Goal: Task Accomplishment & Management: Manage account settings

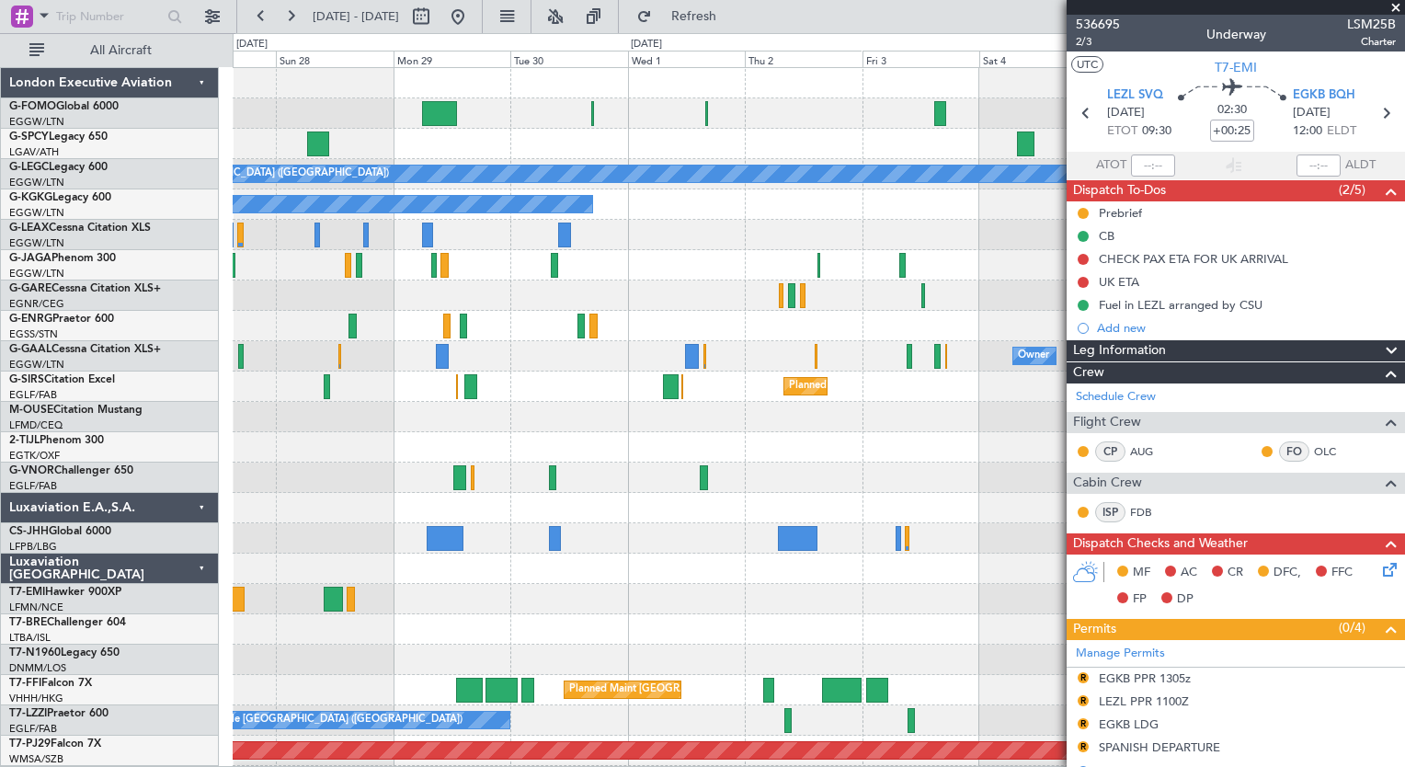
click at [303, 18] on button at bounding box center [290, 16] width 29 height 29
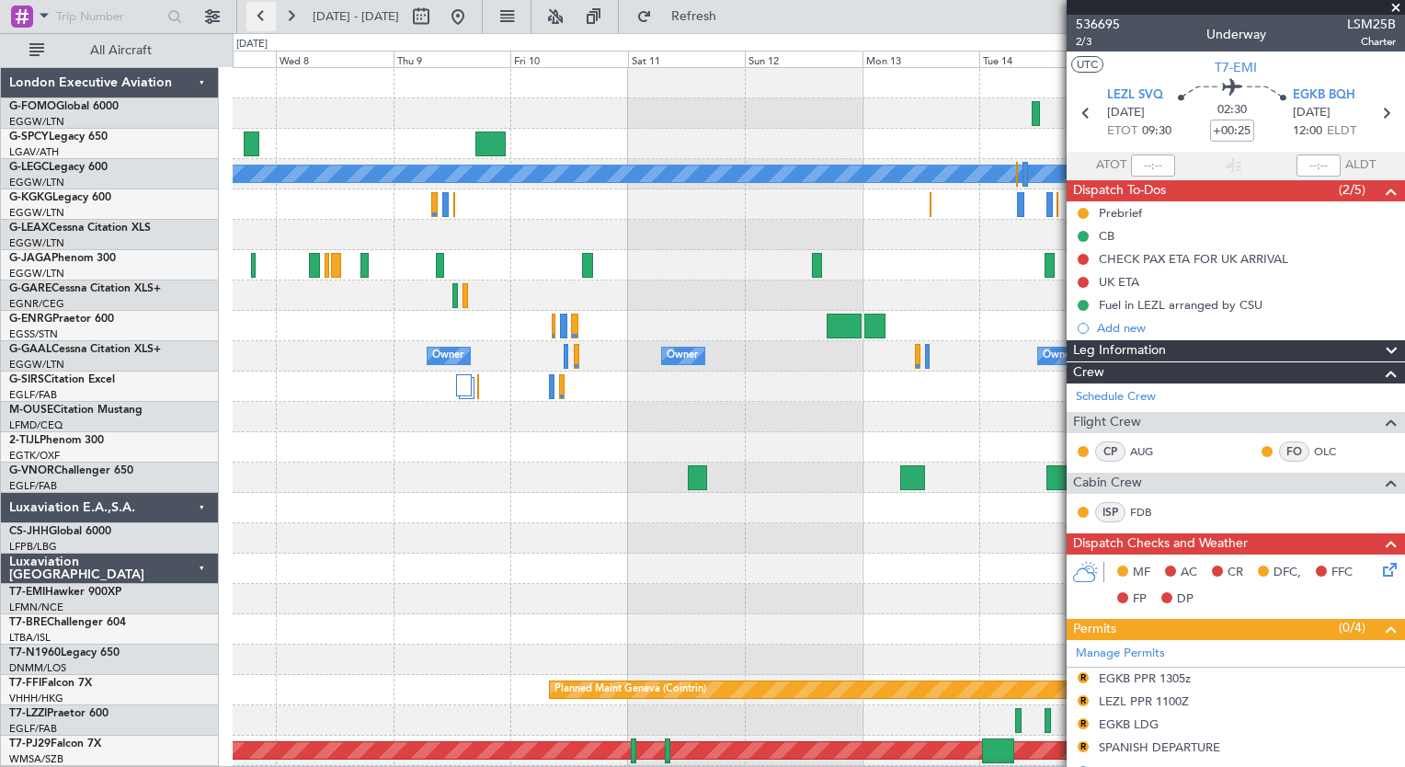
click at [260, 26] on button at bounding box center [260, 16] width 29 height 29
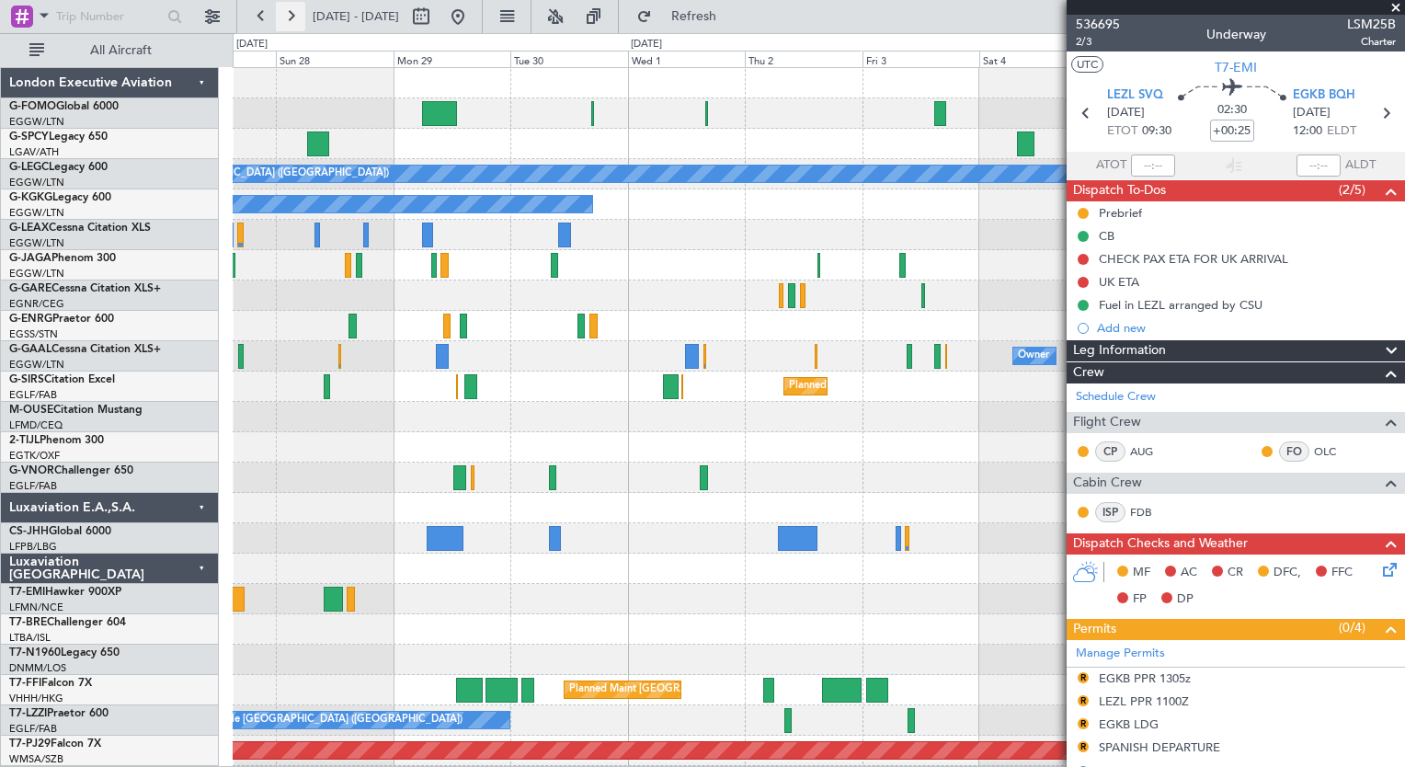
click at [279, 17] on button at bounding box center [290, 16] width 29 height 29
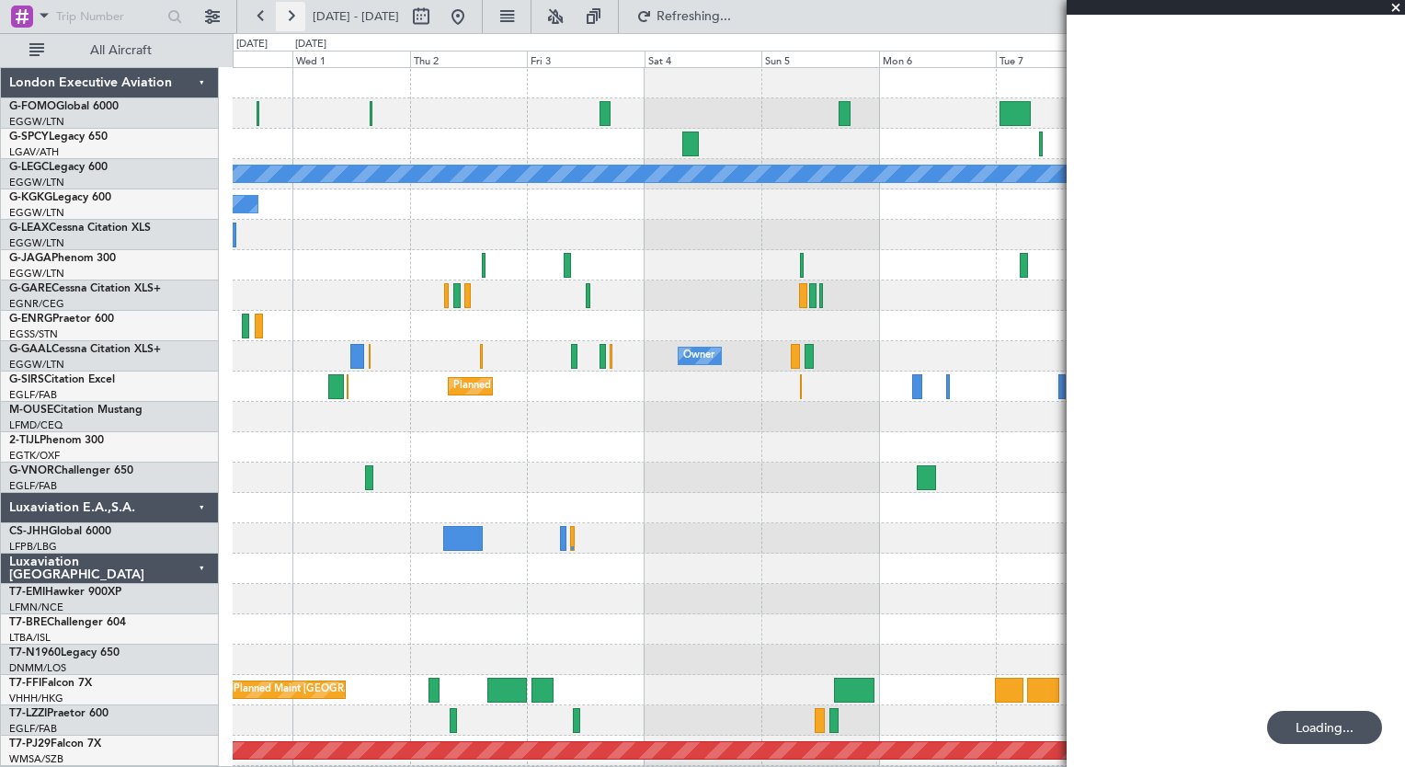
click at [279, 17] on button at bounding box center [290, 16] width 29 height 29
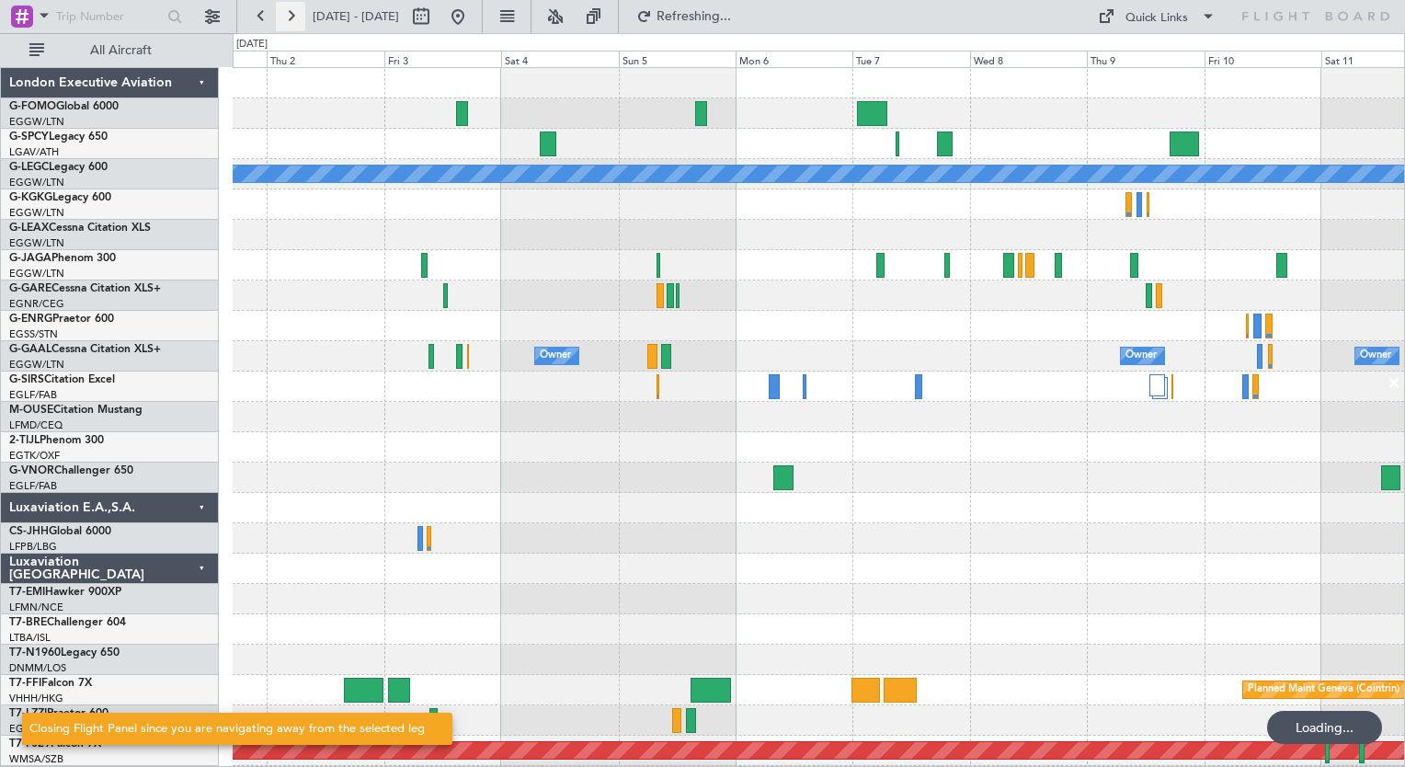
click at [279, 17] on button at bounding box center [290, 16] width 29 height 29
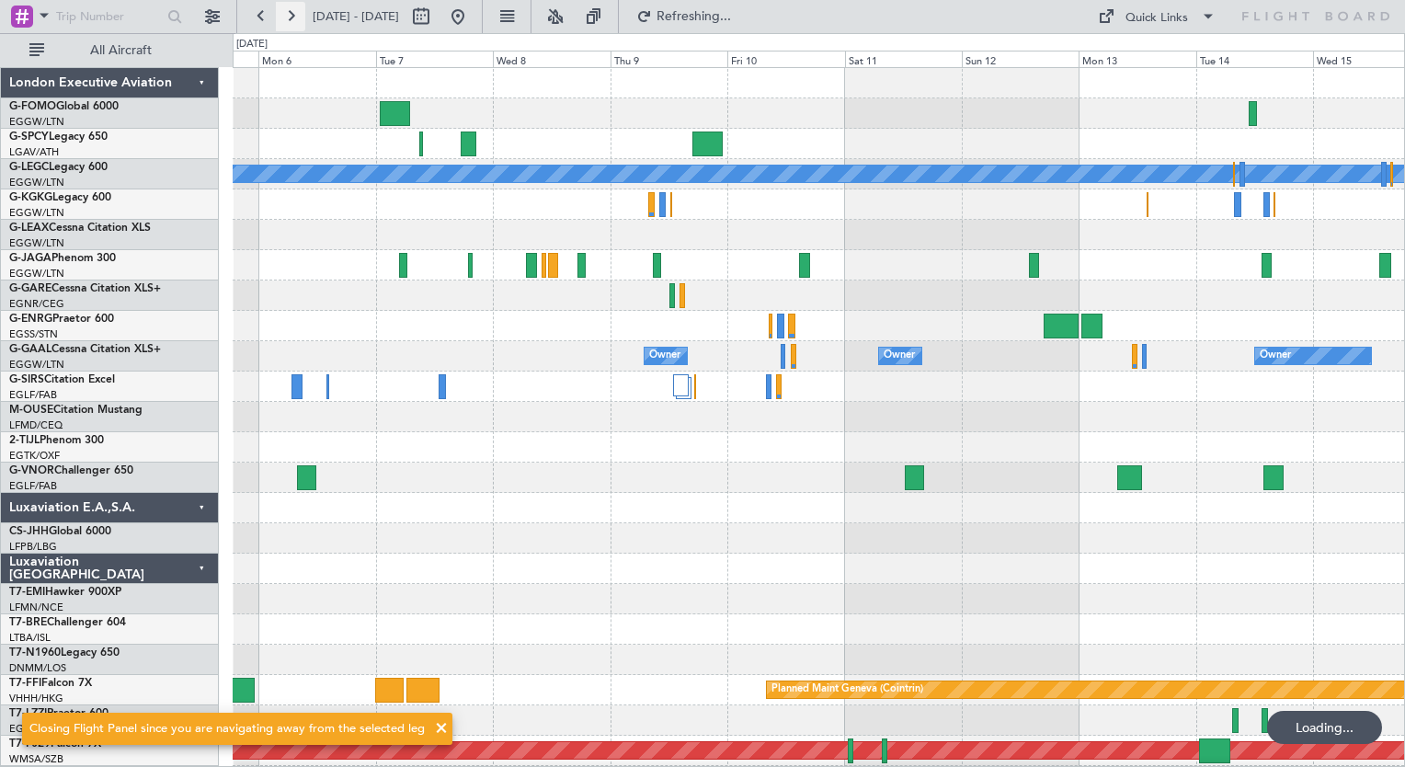
click at [279, 17] on button at bounding box center [290, 16] width 29 height 29
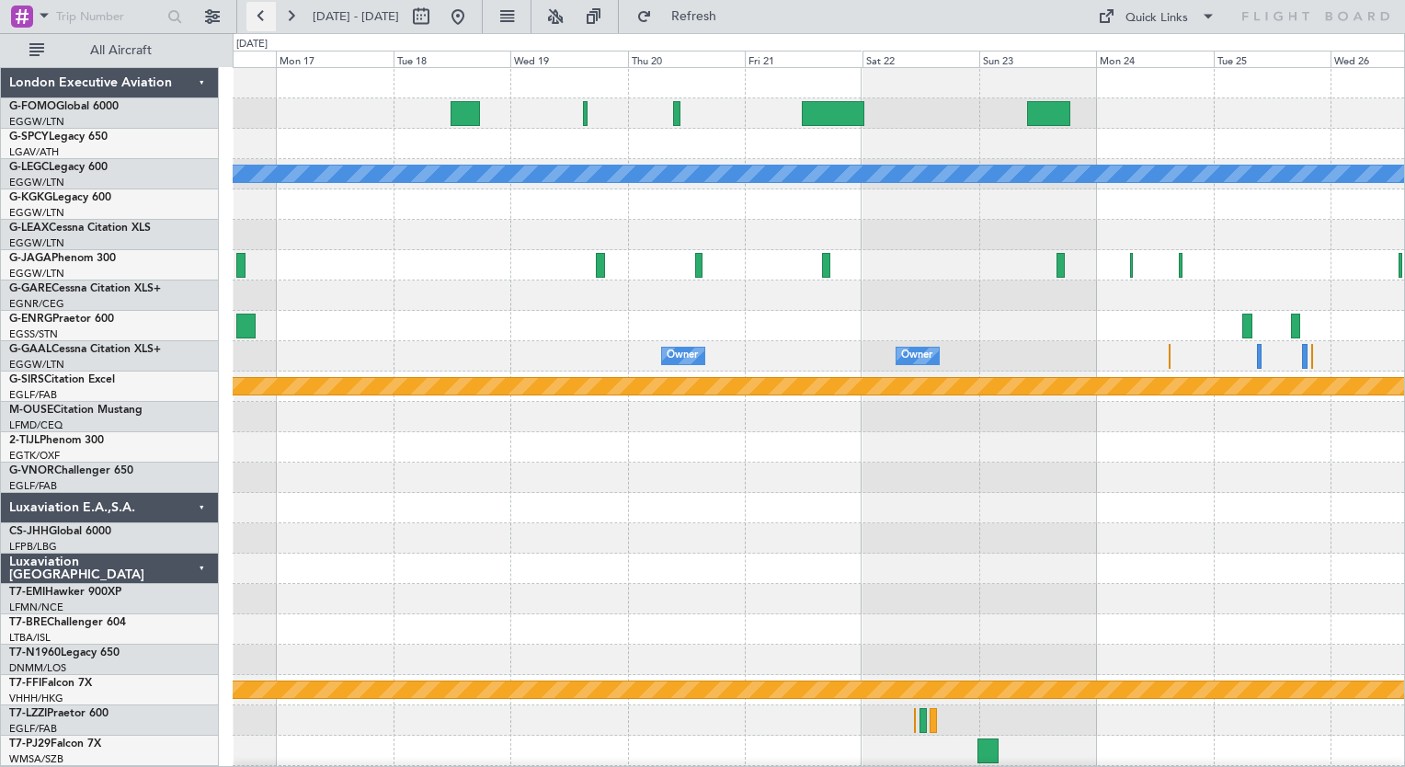
click at [263, 26] on button at bounding box center [260, 16] width 29 height 29
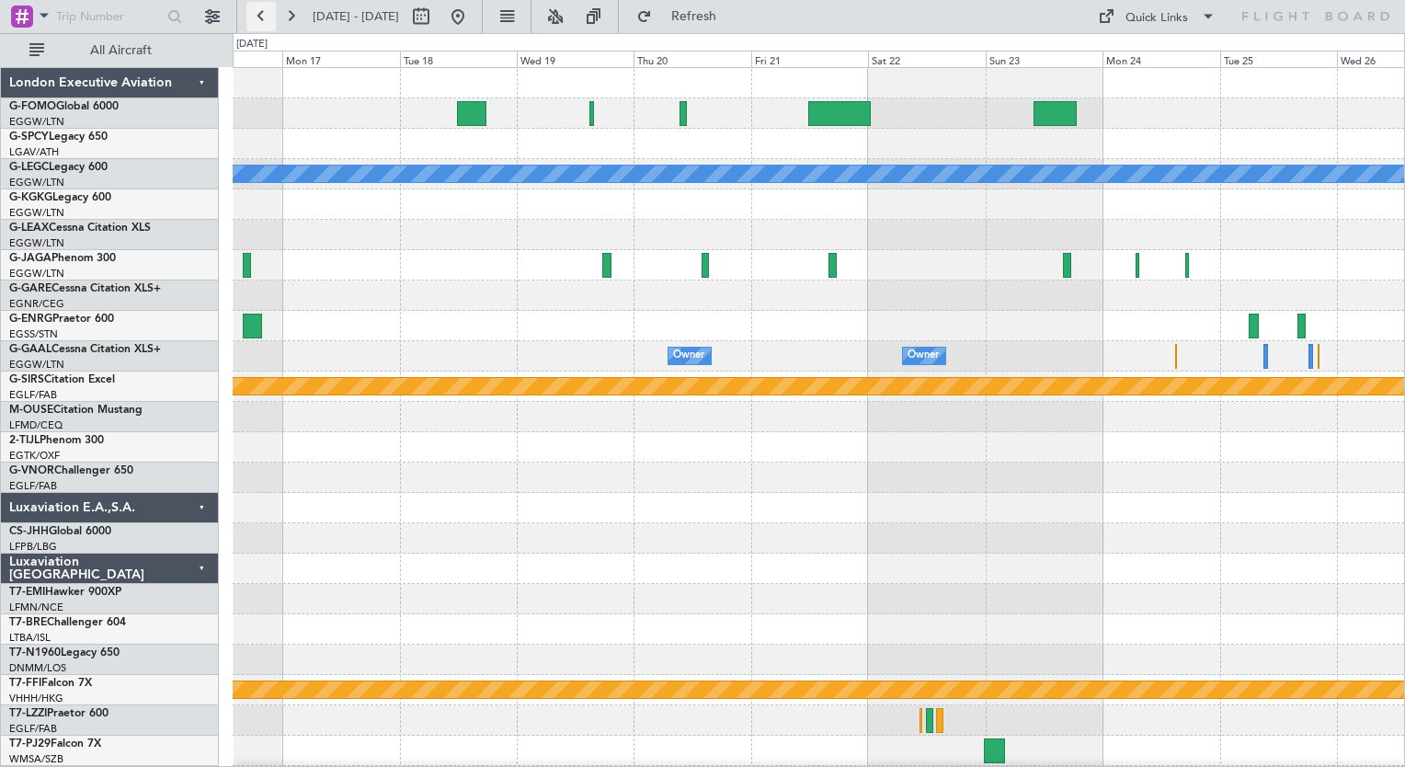
click at [263, 26] on button at bounding box center [260, 16] width 29 height 29
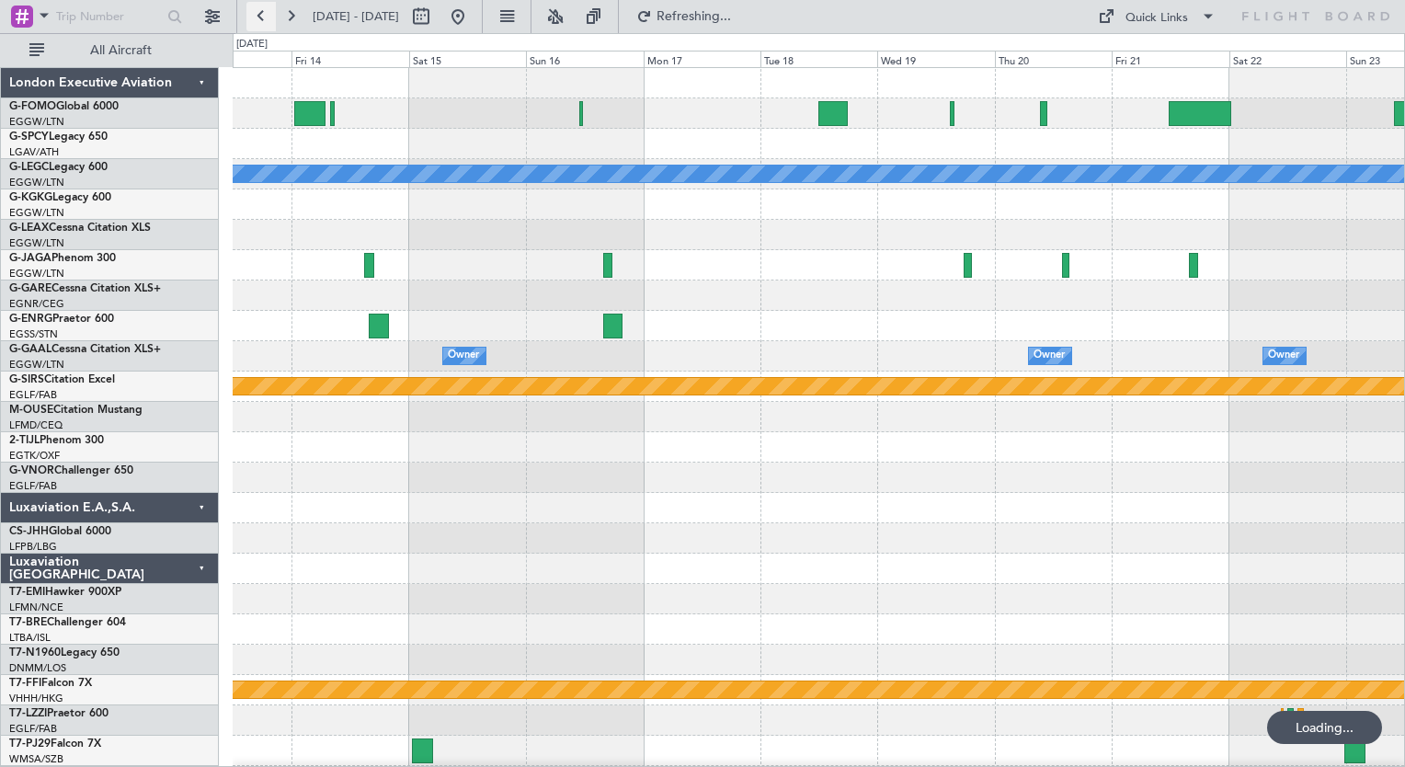
click at [263, 26] on button at bounding box center [260, 16] width 29 height 29
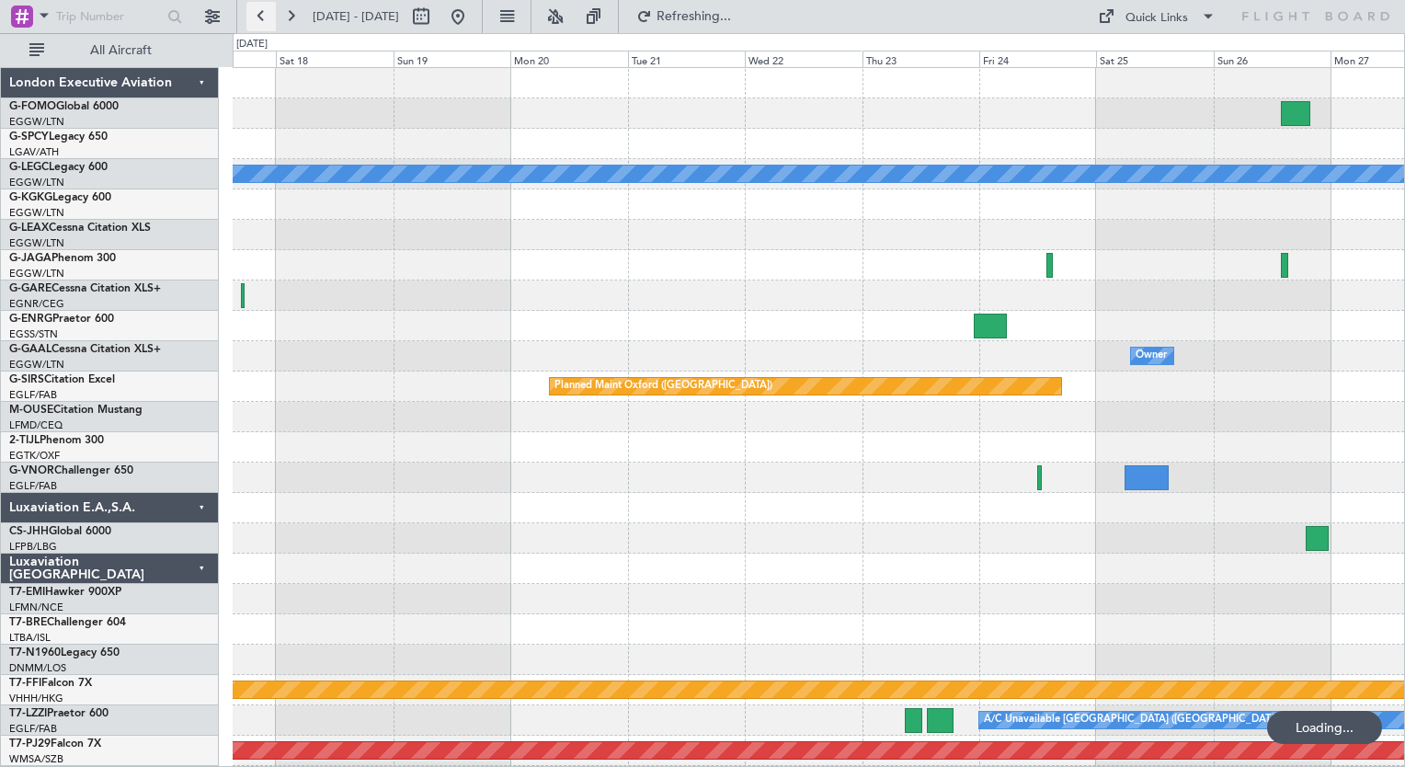
click at [263, 26] on button at bounding box center [260, 16] width 29 height 29
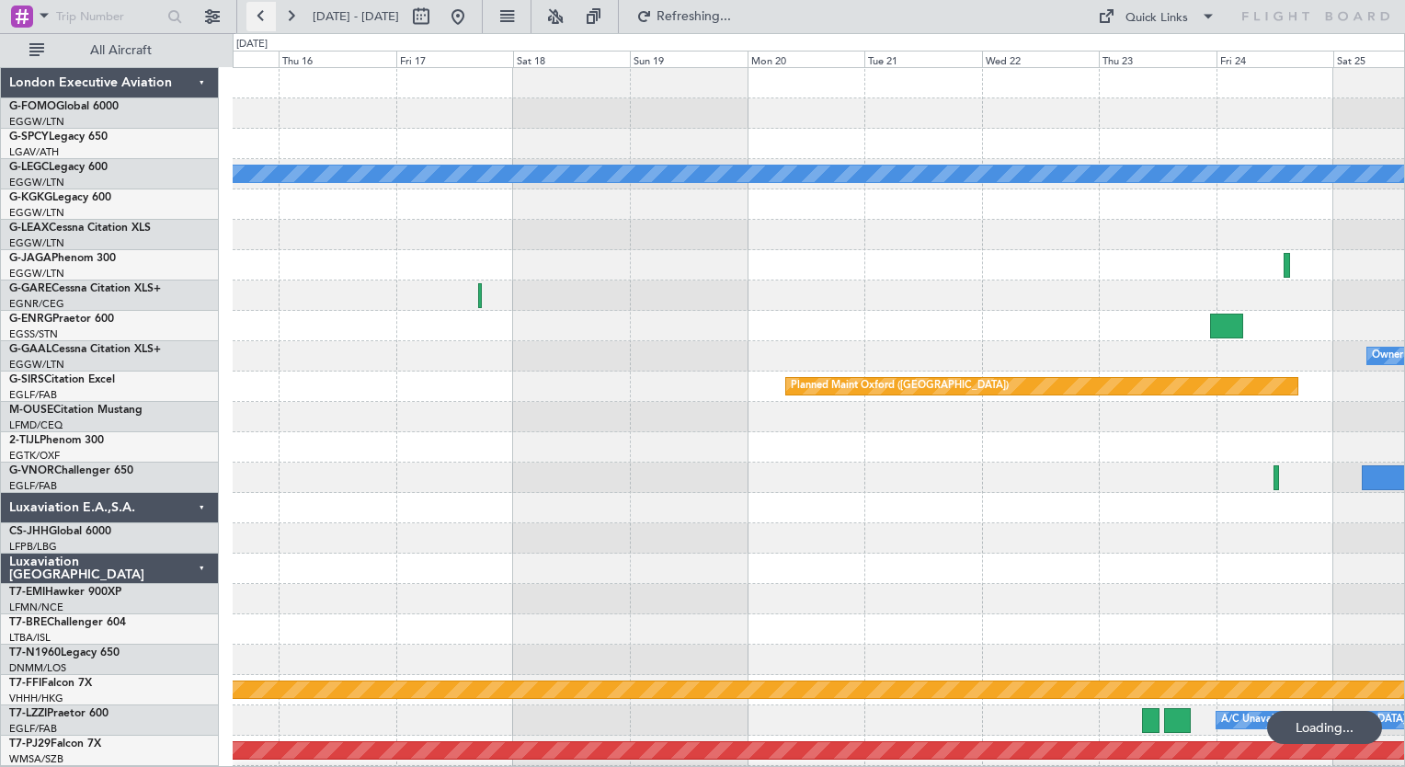
click at [263, 26] on button at bounding box center [260, 16] width 29 height 29
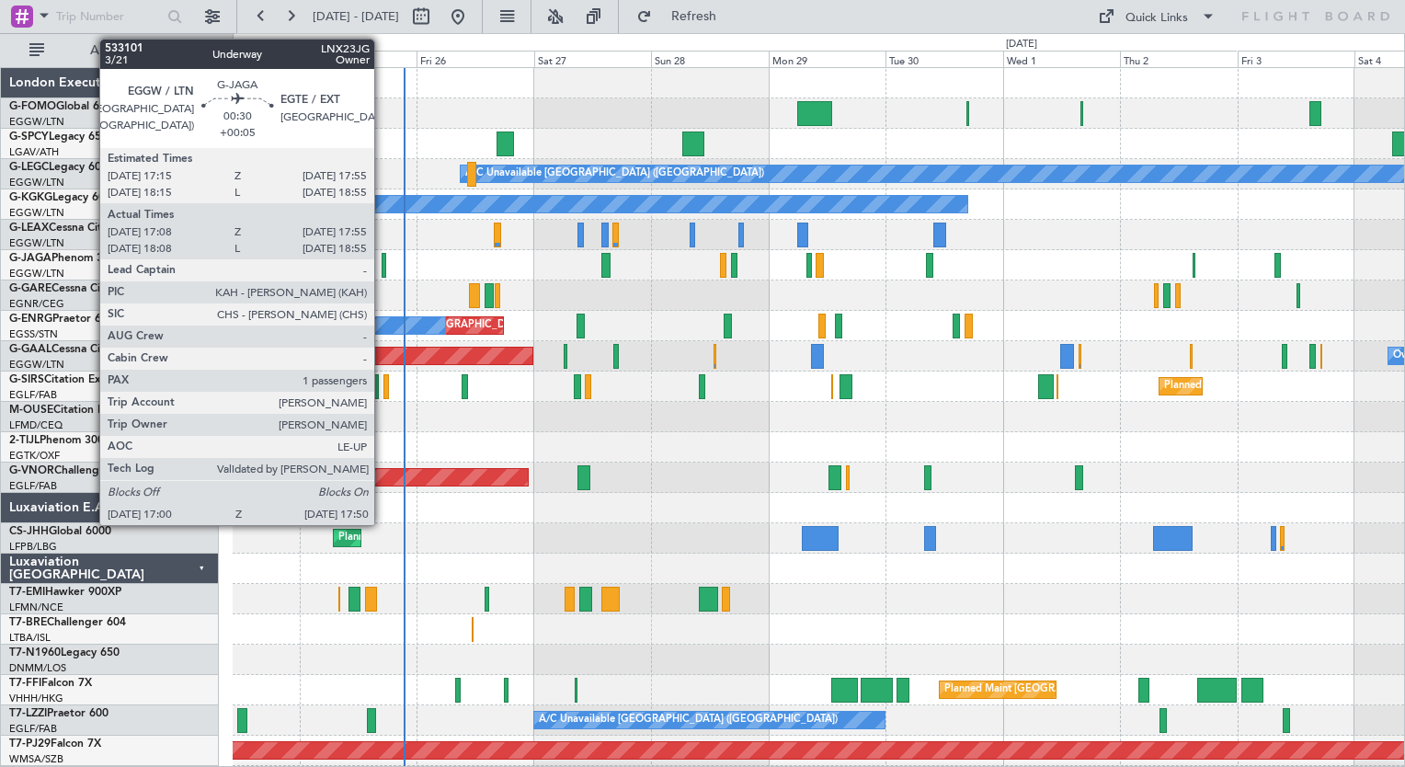
click at [382, 272] on div at bounding box center [383, 265] width 5 height 25
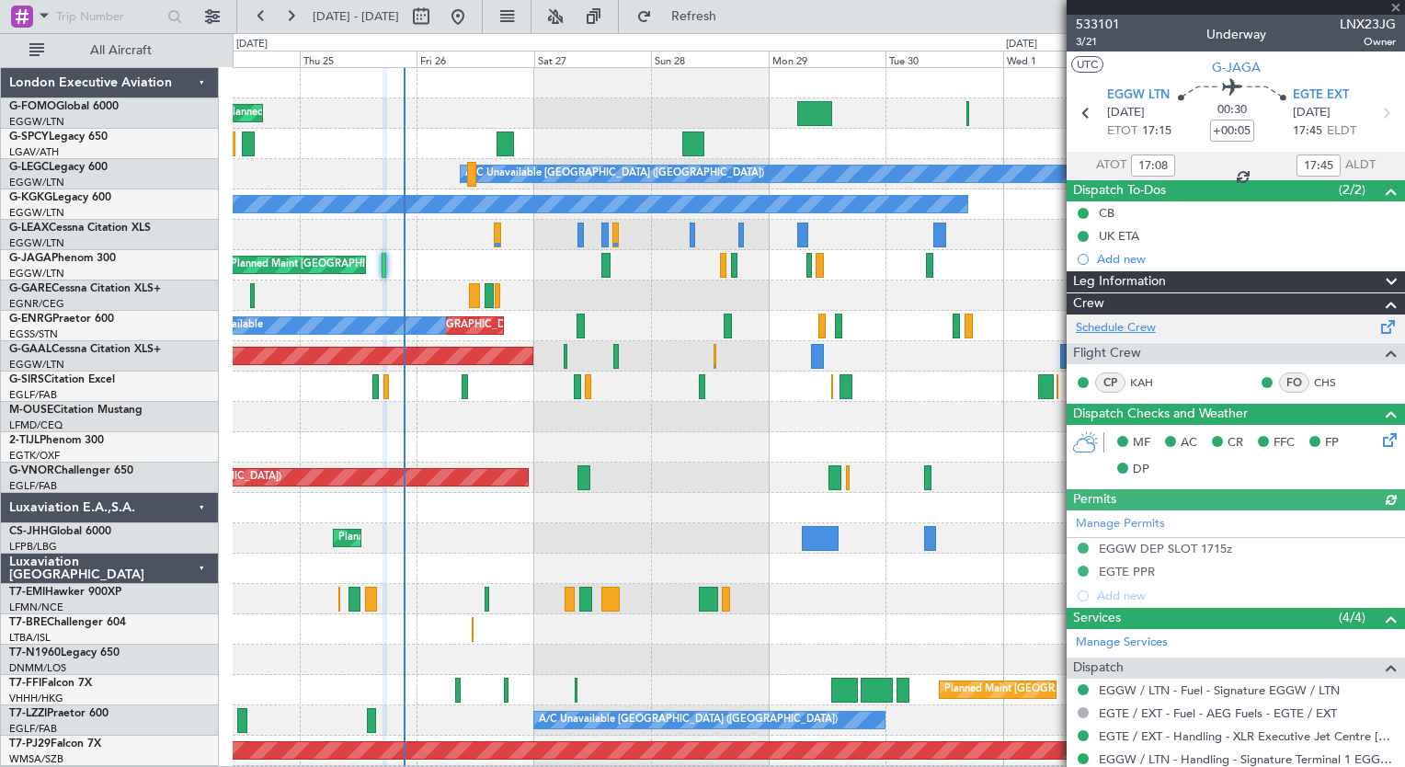
click at [1121, 333] on link "Schedule Crew" at bounding box center [1116, 328] width 80 height 18
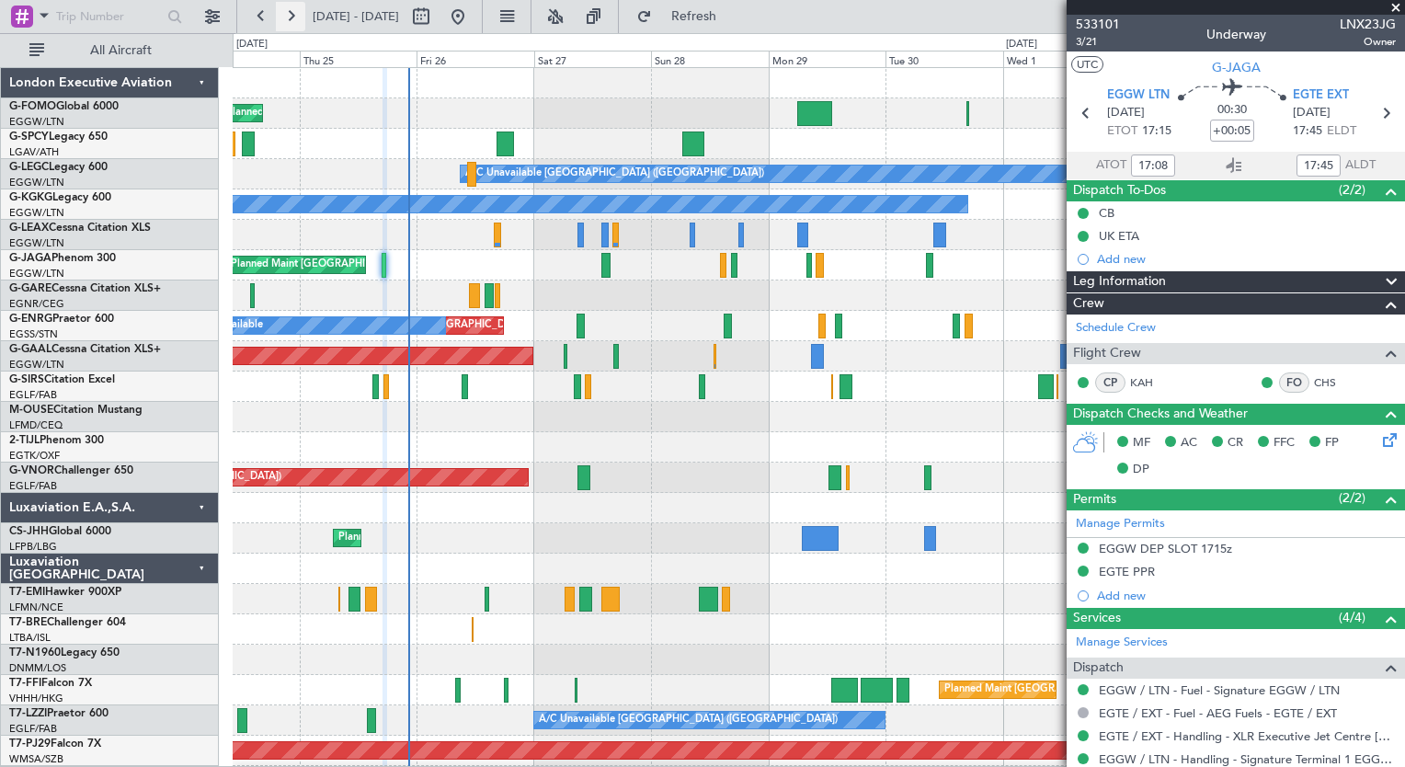
click at [290, 14] on button at bounding box center [290, 16] width 29 height 29
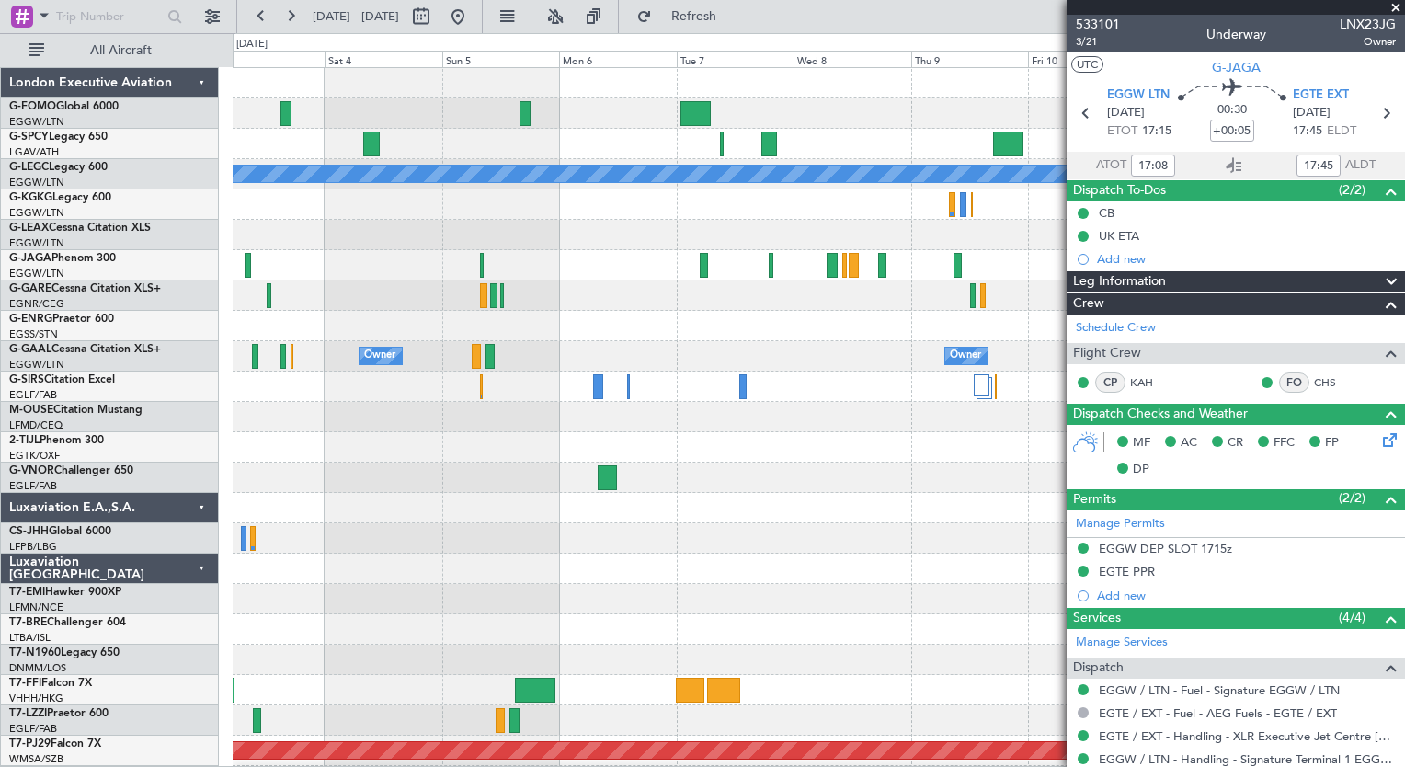
click at [429, 425] on div "A/C Unavailable [GEOGRAPHIC_DATA] ([GEOGRAPHIC_DATA]) Owner Owner Owner Owner P…" at bounding box center [818, 447] width 1171 height 758
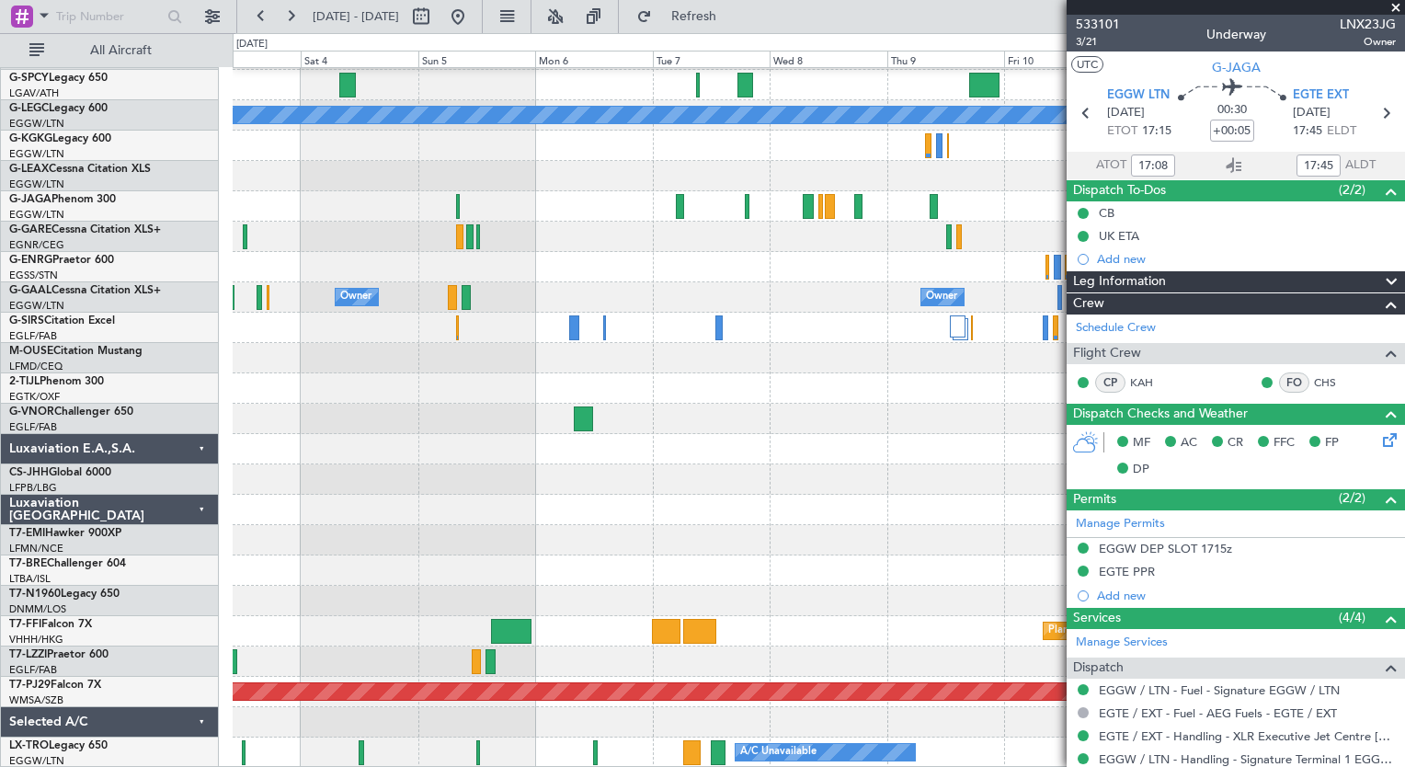
click at [746, 462] on div "A/C Unavailable [GEOGRAPHIC_DATA] ([GEOGRAPHIC_DATA]) Owner Owner Owner Owner P…" at bounding box center [818, 388] width 1171 height 758
click at [279, 17] on button at bounding box center [290, 16] width 29 height 29
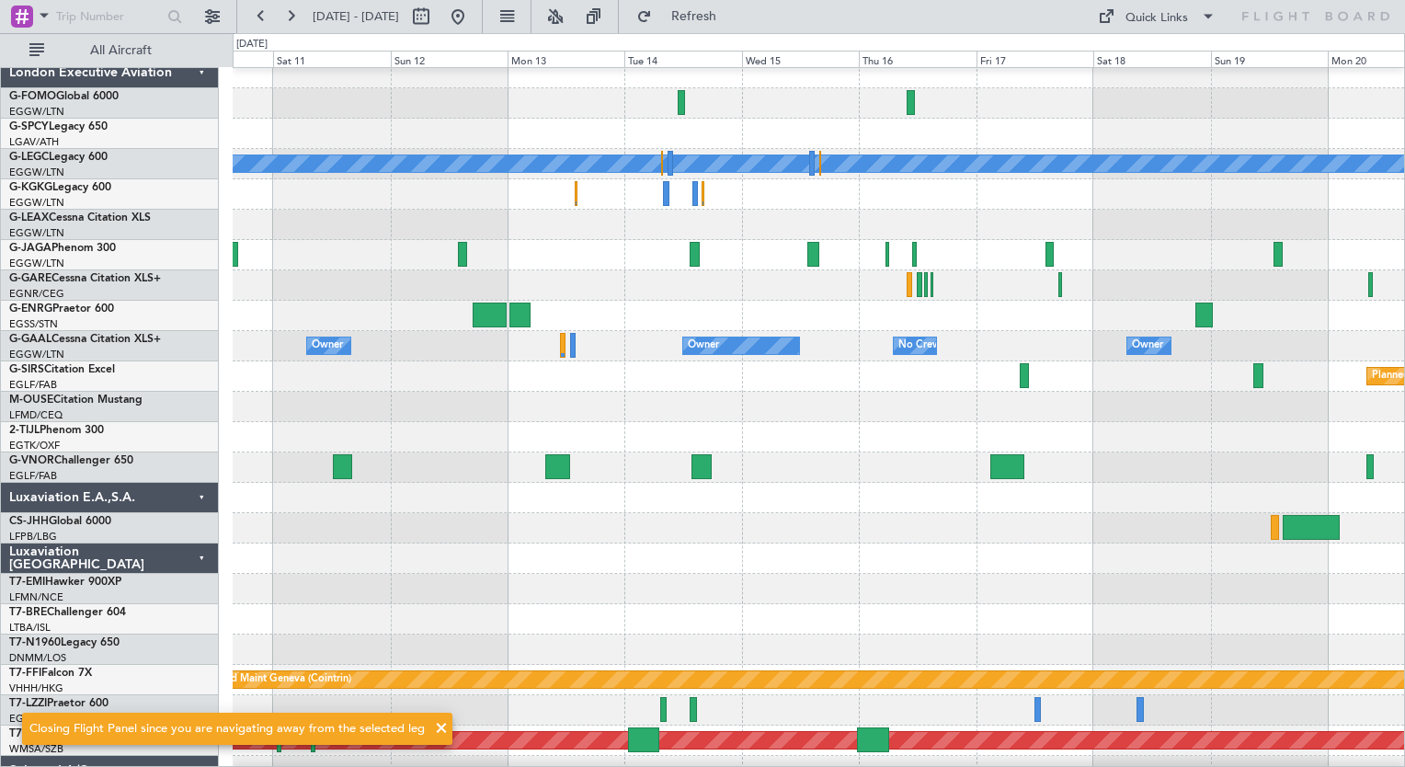
scroll to position [0, 0]
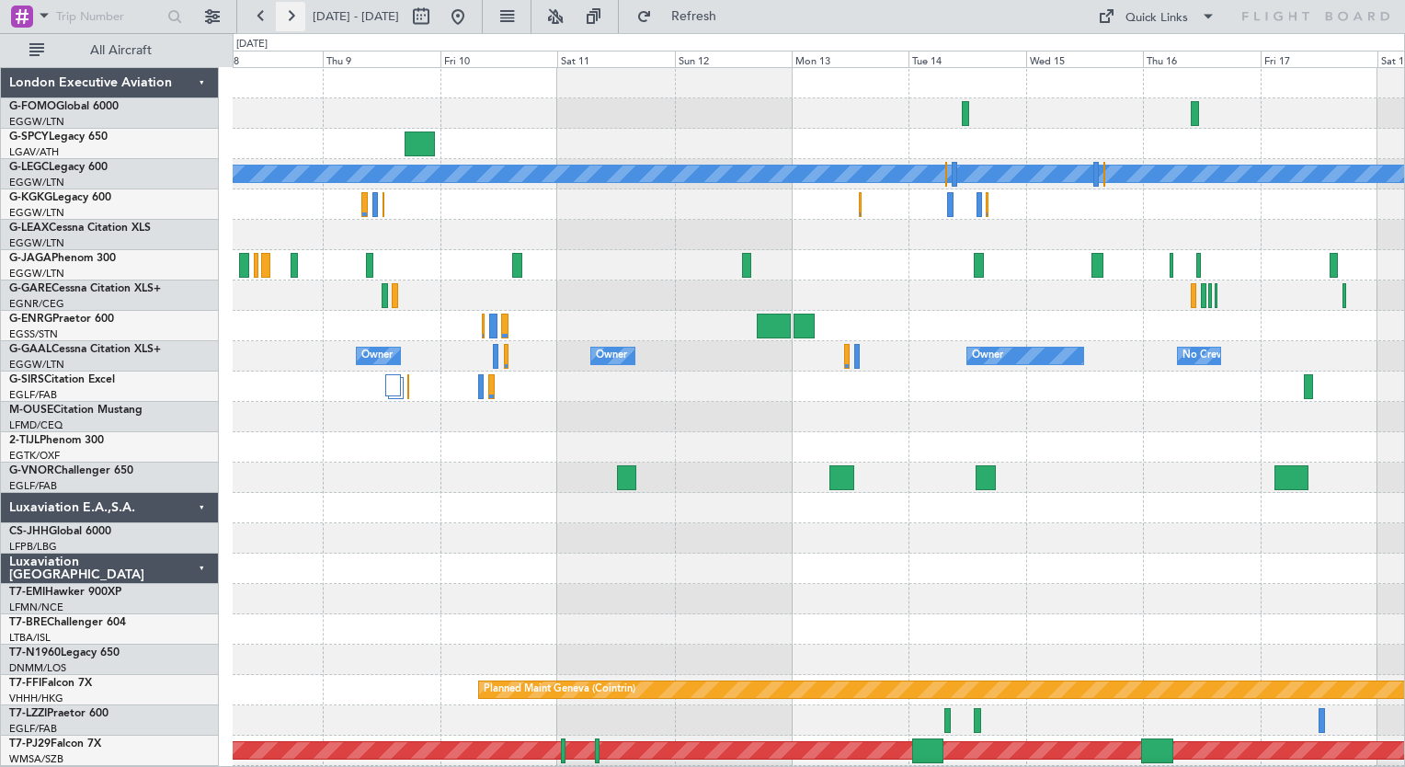
click at [290, 23] on button at bounding box center [290, 16] width 29 height 29
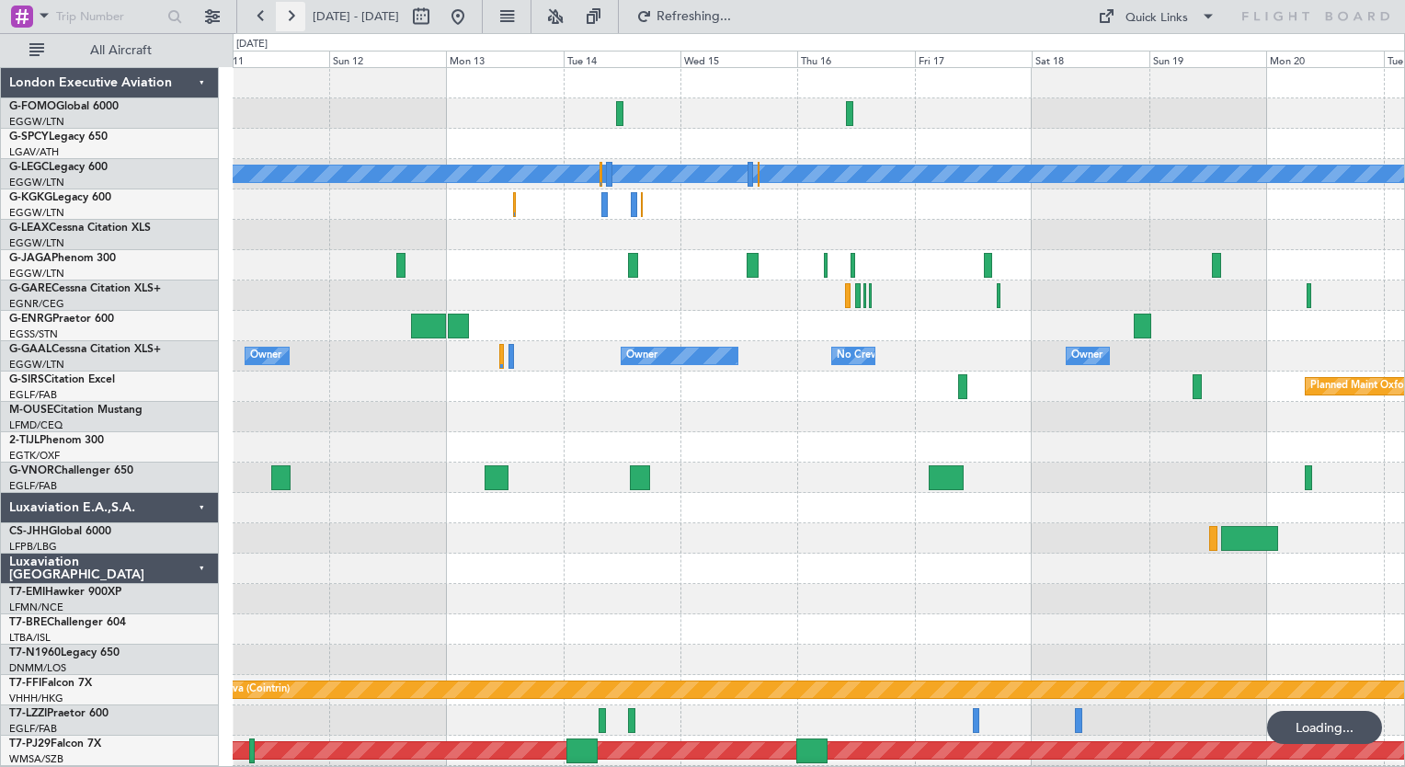
click at [290, 23] on button at bounding box center [290, 16] width 29 height 29
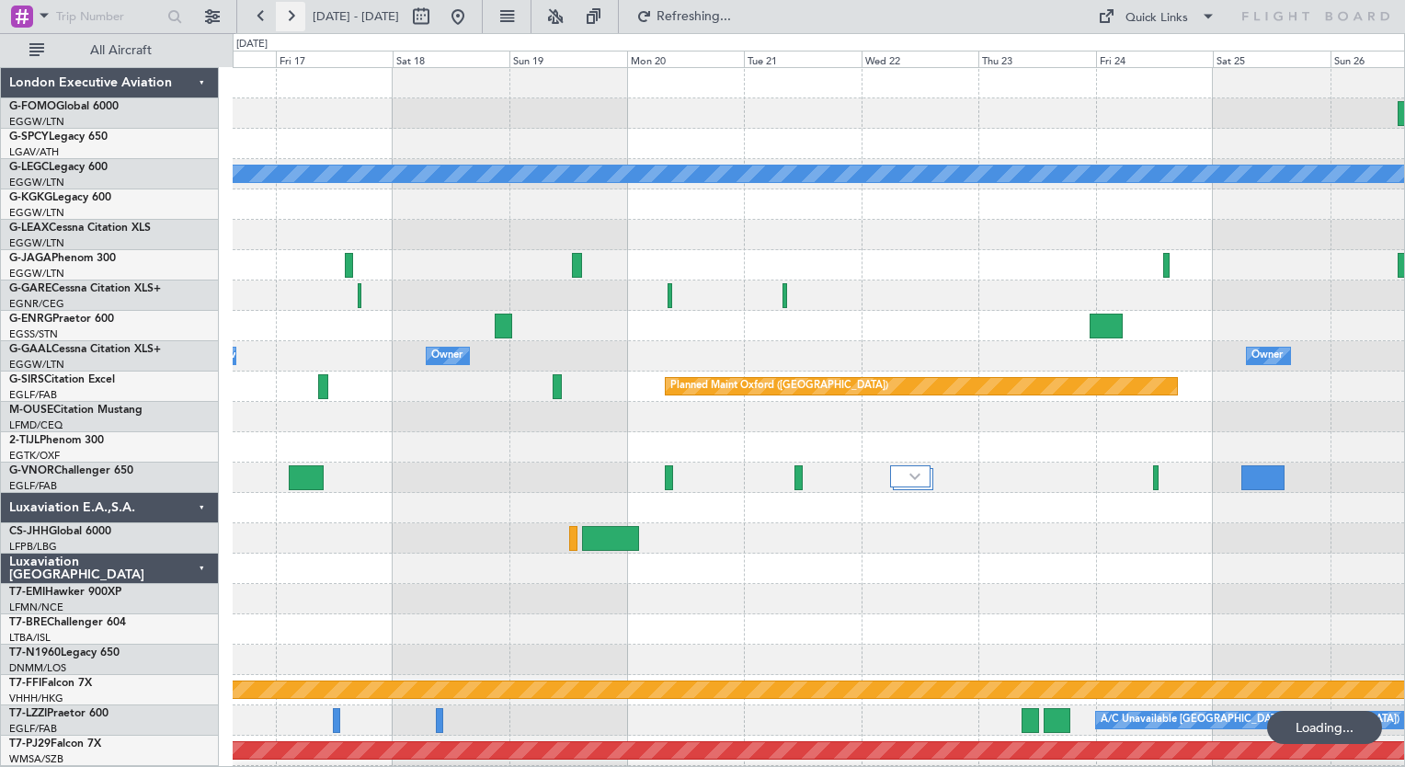
click at [290, 23] on button at bounding box center [290, 16] width 29 height 29
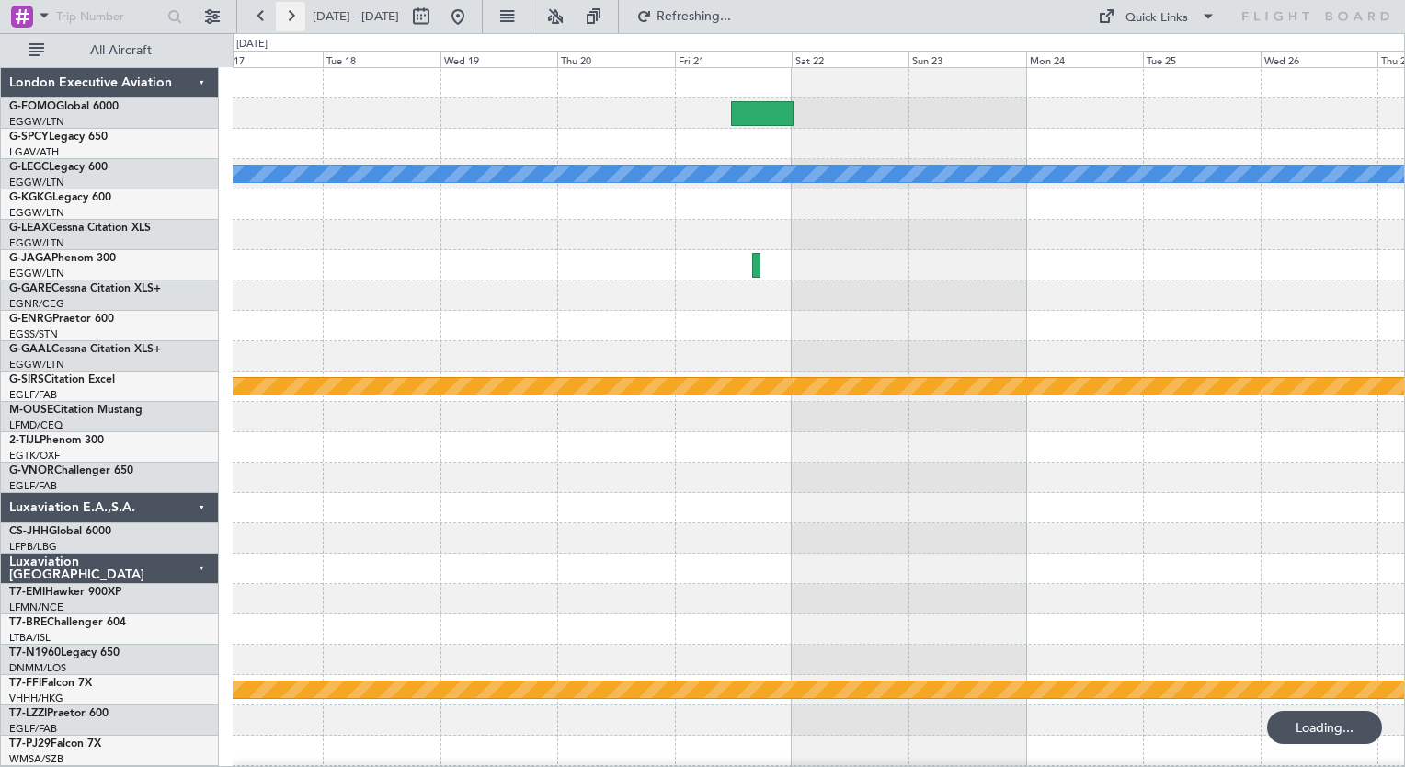
click at [290, 23] on button at bounding box center [290, 16] width 29 height 29
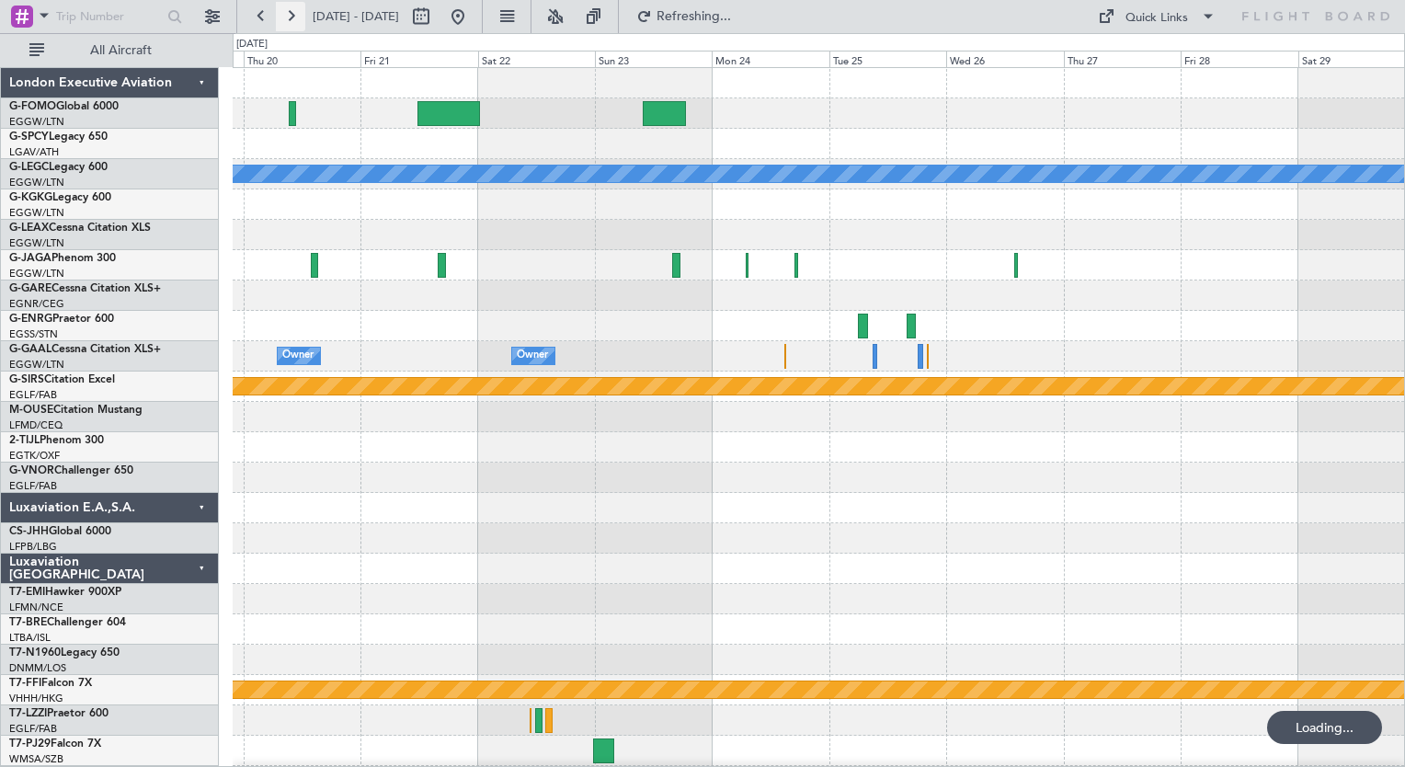
click at [290, 23] on button at bounding box center [290, 16] width 29 height 29
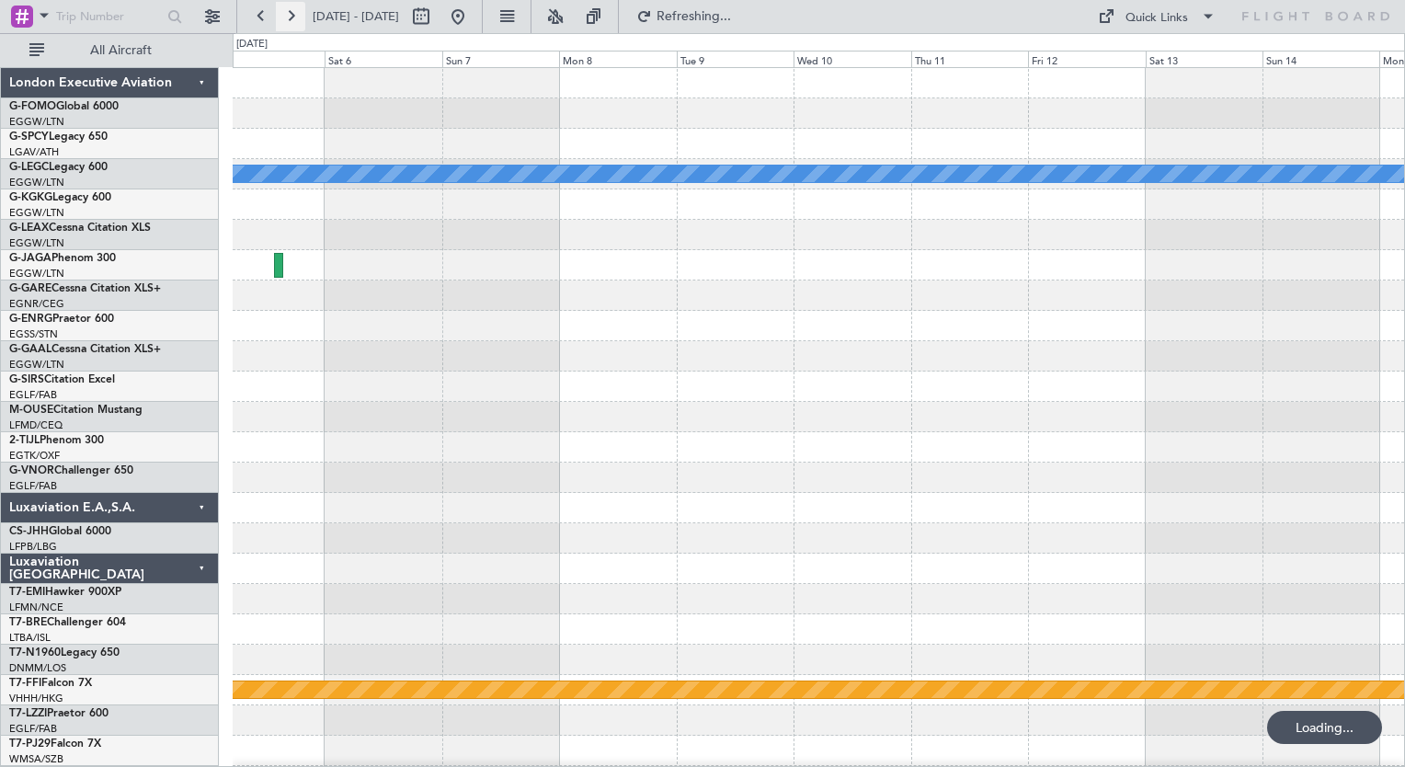
click at [290, 23] on button at bounding box center [290, 16] width 29 height 29
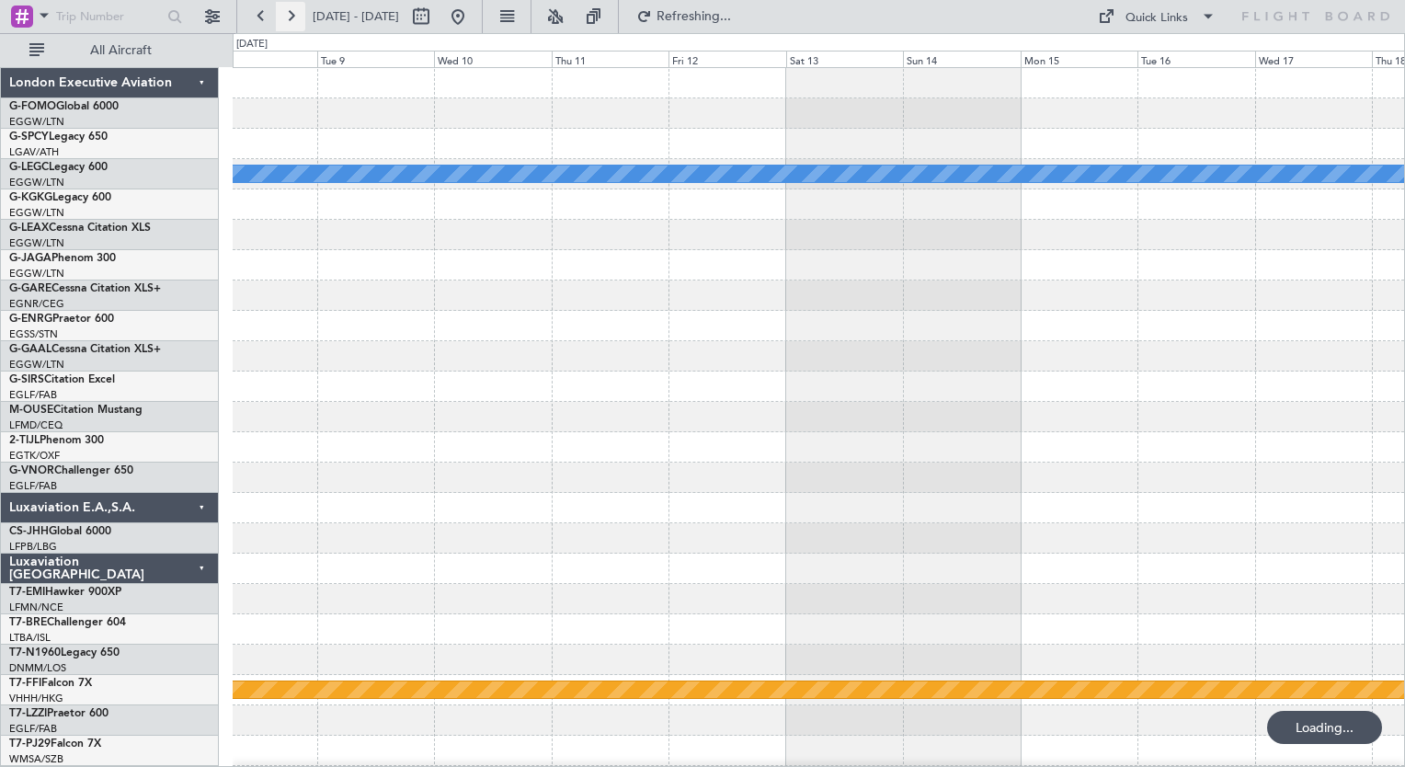
click at [290, 23] on button at bounding box center [290, 16] width 29 height 29
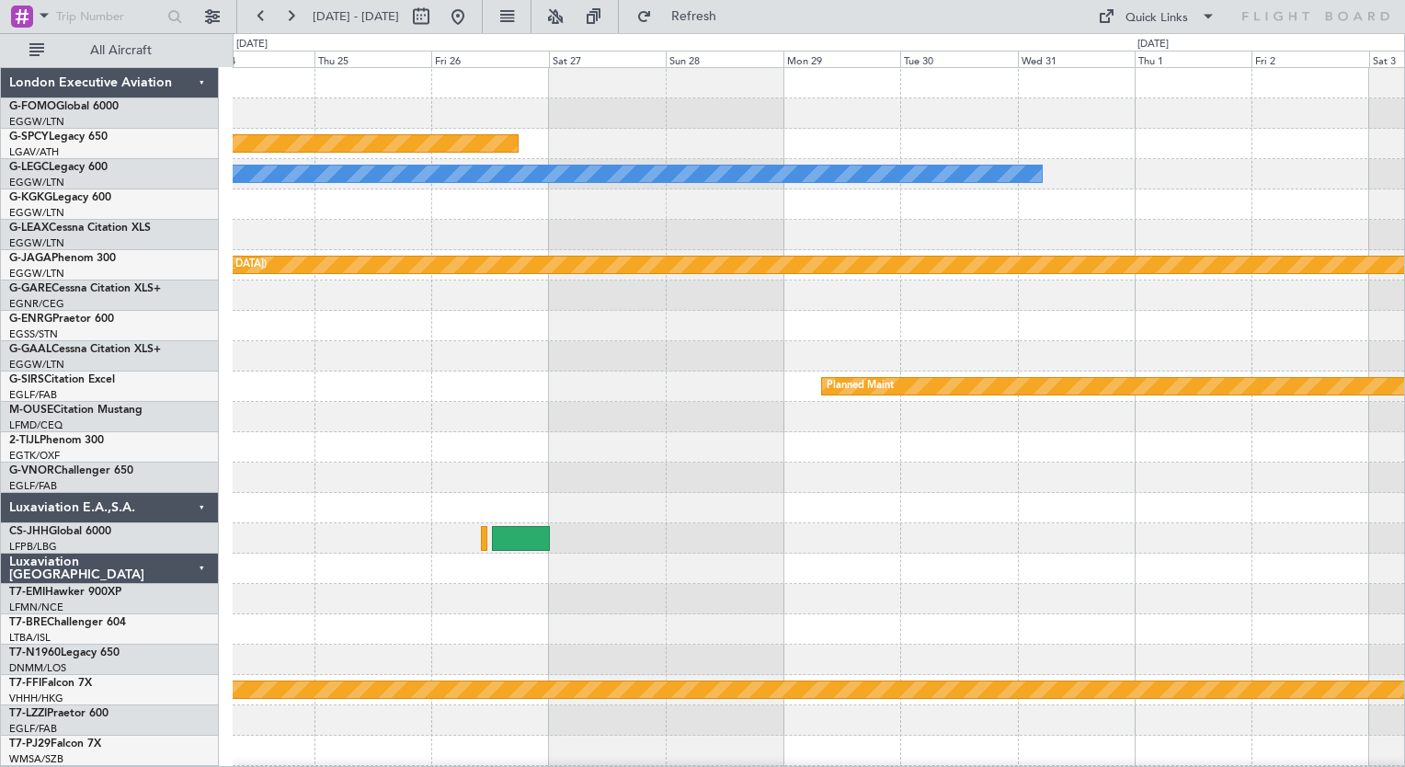
click at [754, 609] on div "Planned Maint A/C Unavailable [GEOGRAPHIC_DATA] ([GEOGRAPHIC_DATA]) [GEOGRAPHIC…" at bounding box center [818, 477] width 1171 height 819
click at [265, 24] on button at bounding box center [260, 16] width 29 height 29
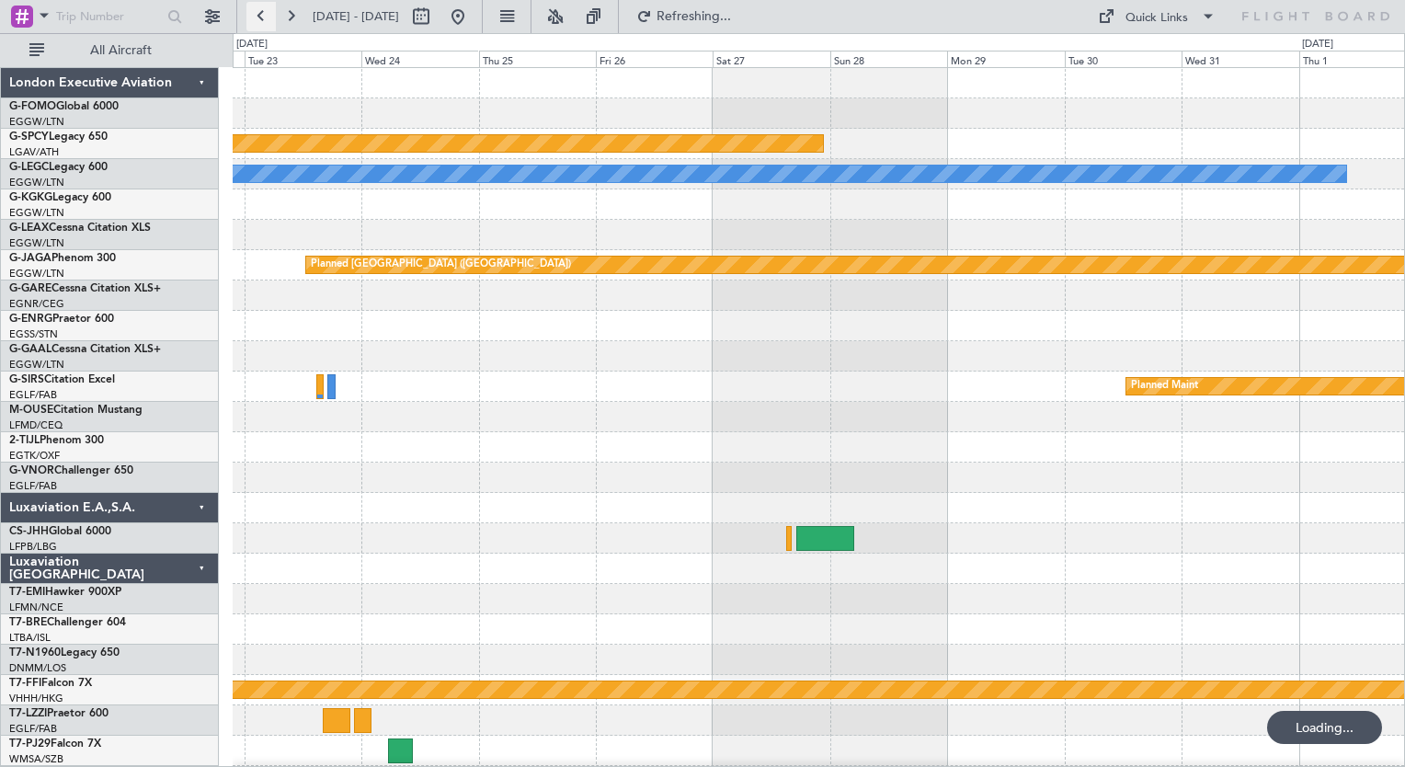
click at [265, 24] on button at bounding box center [260, 16] width 29 height 29
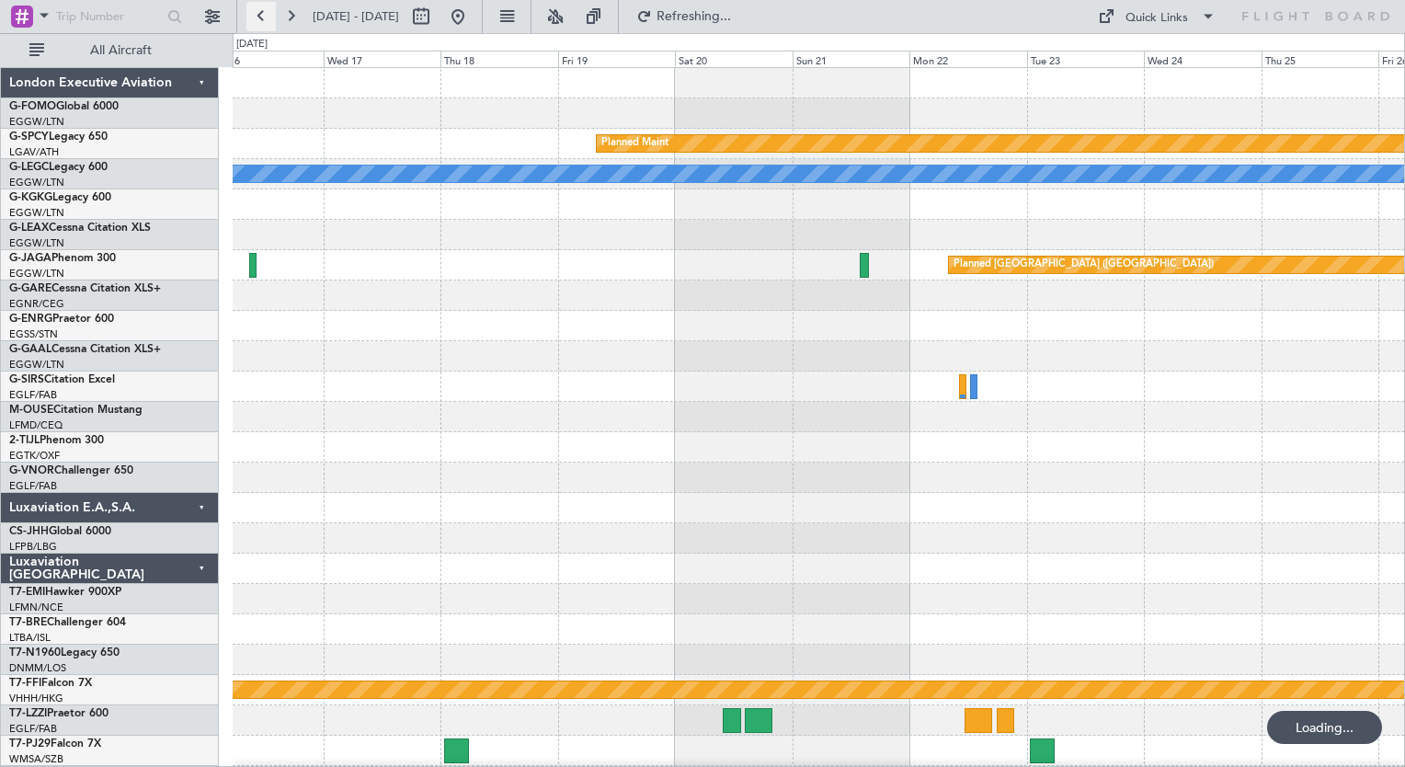
click at [265, 24] on button at bounding box center [260, 16] width 29 height 29
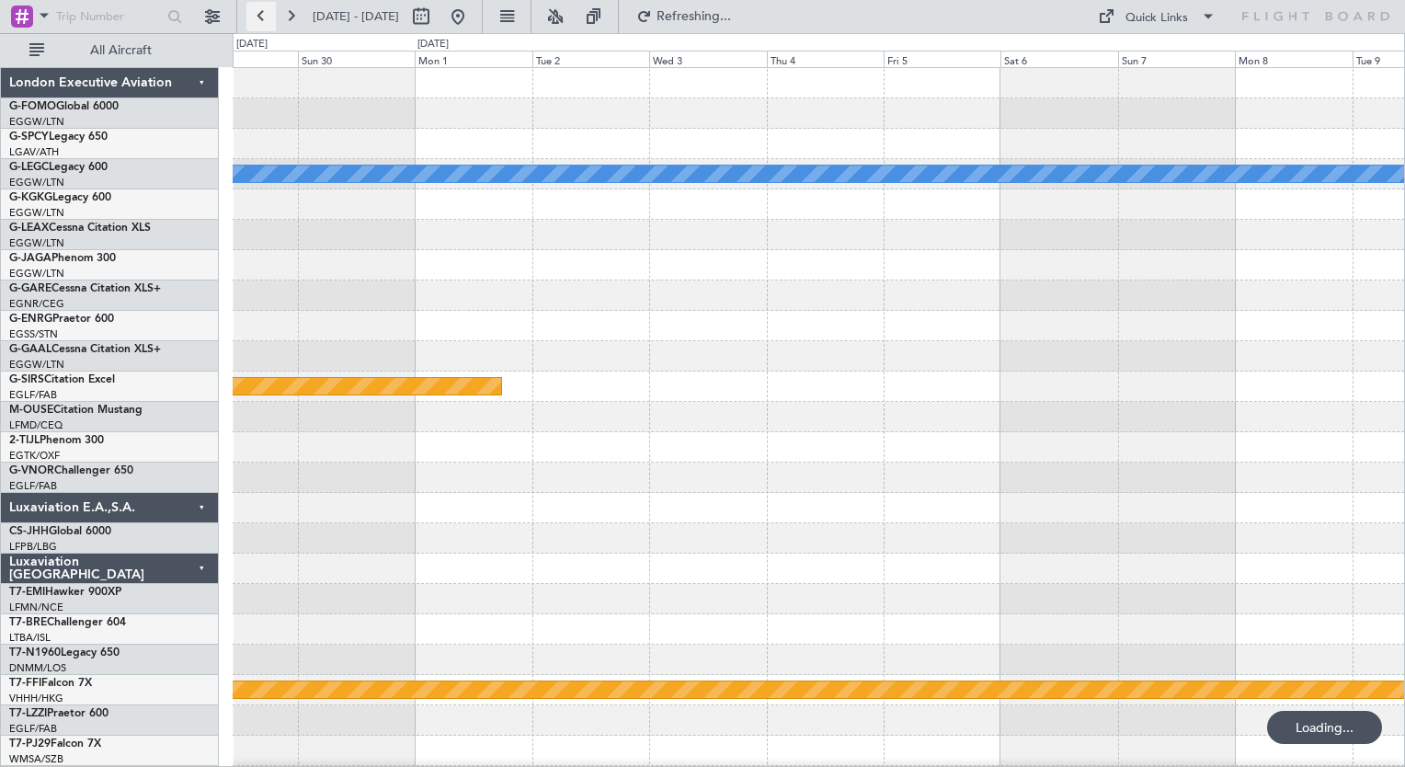
click at [265, 24] on button at bounding box center [260, 16] width 29 height 29
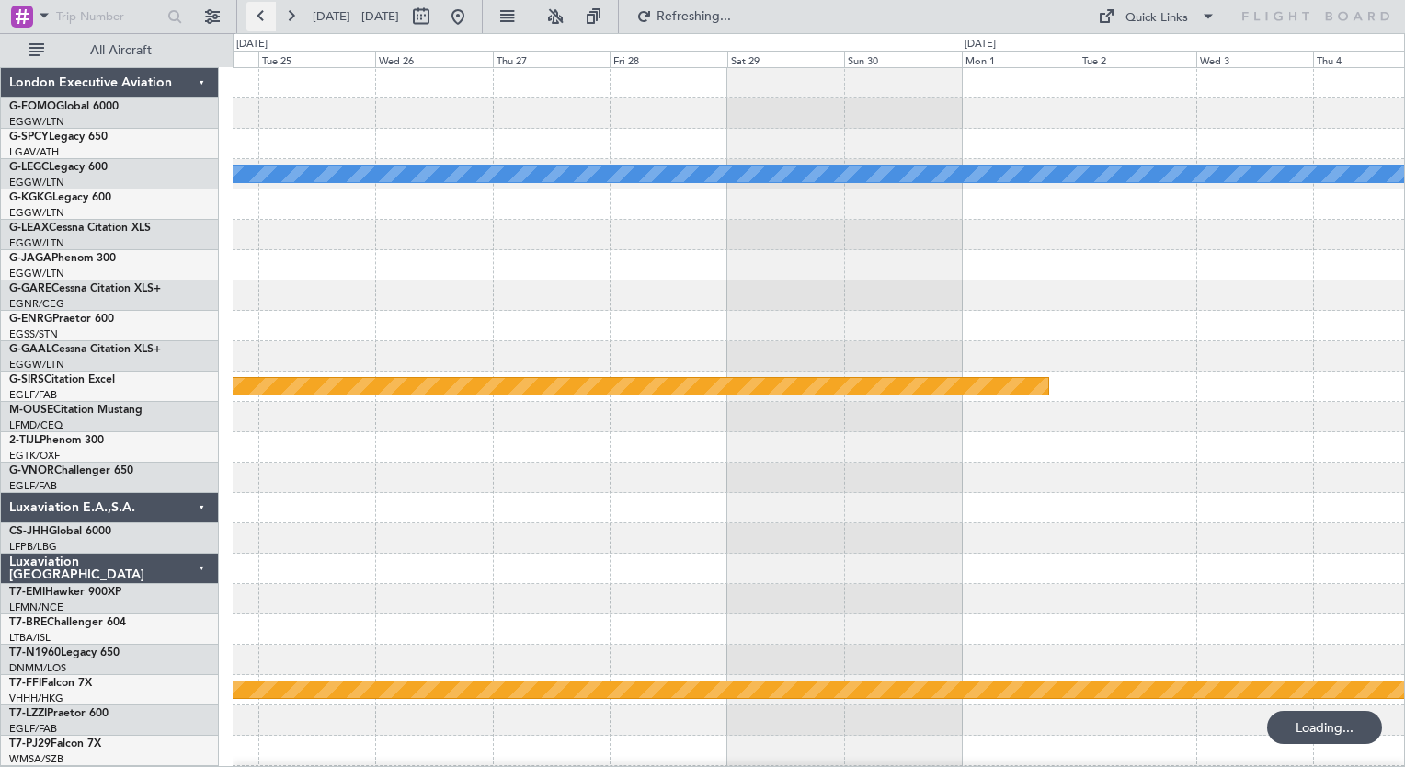
click at [265, 24] on button at bounding box center [260, 16] width 29 height 29
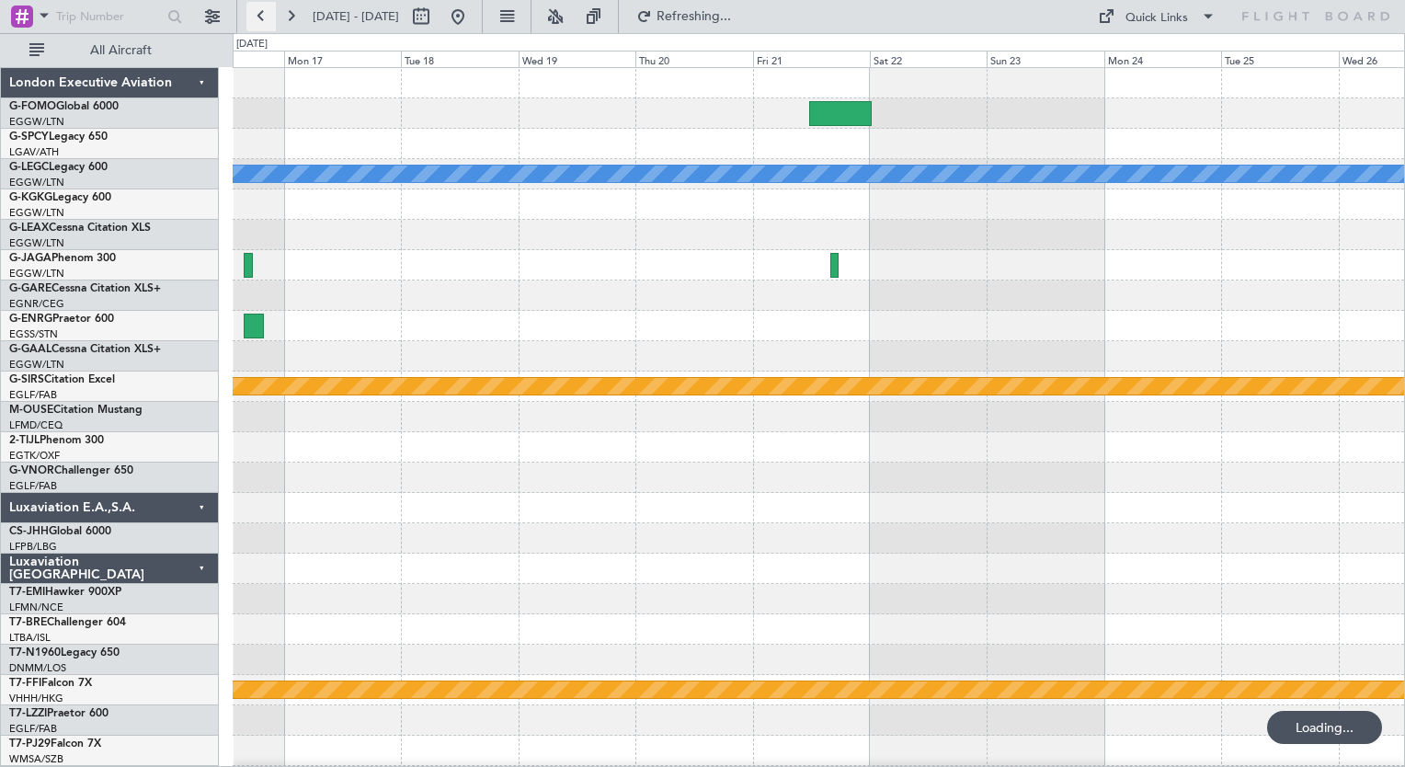
click at [265, 24] on button at bounding box center [260, 16] width 29 height 29
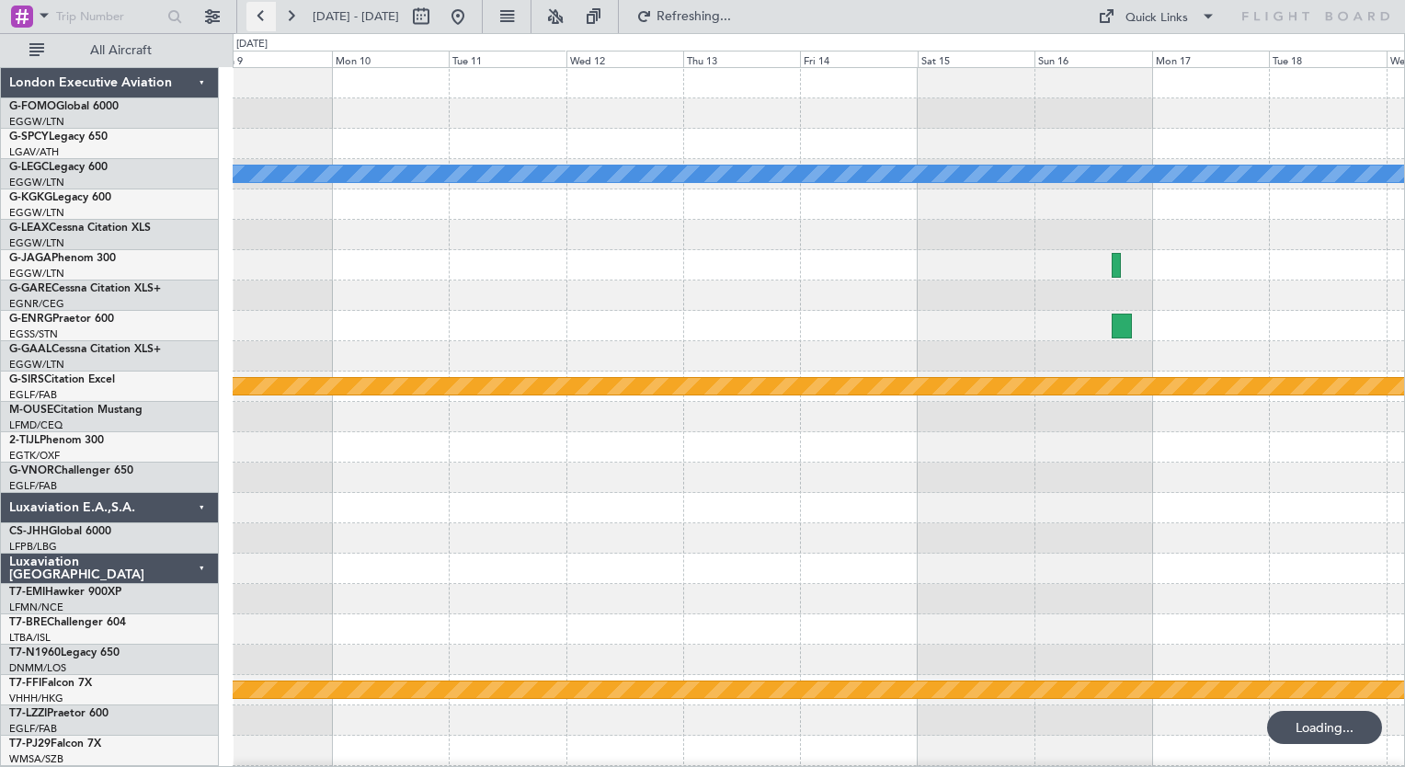
click at [265, 24] on button at bounding box center [260, 16] width 29 height 29
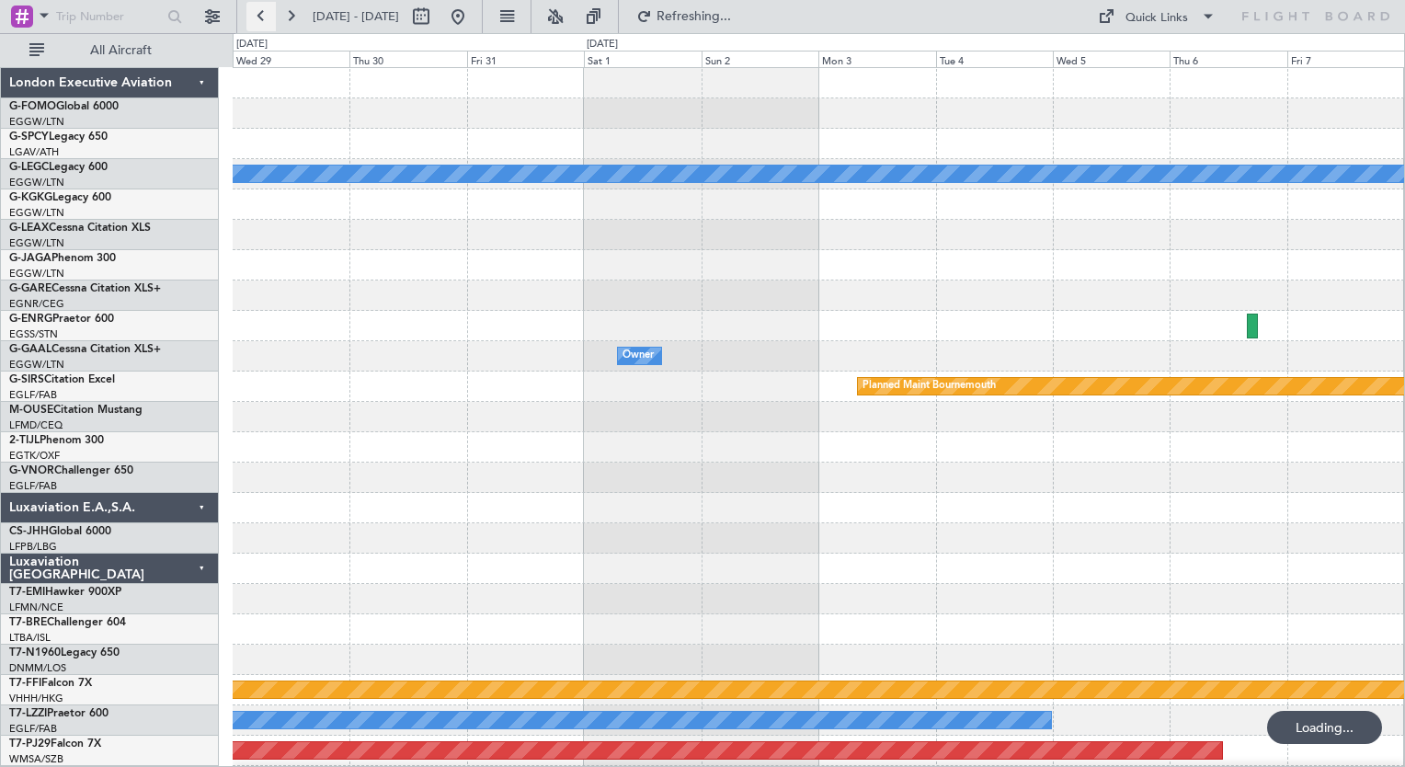
click at [265, 24] on button at bounding box center [260, 16] width 29 height 29
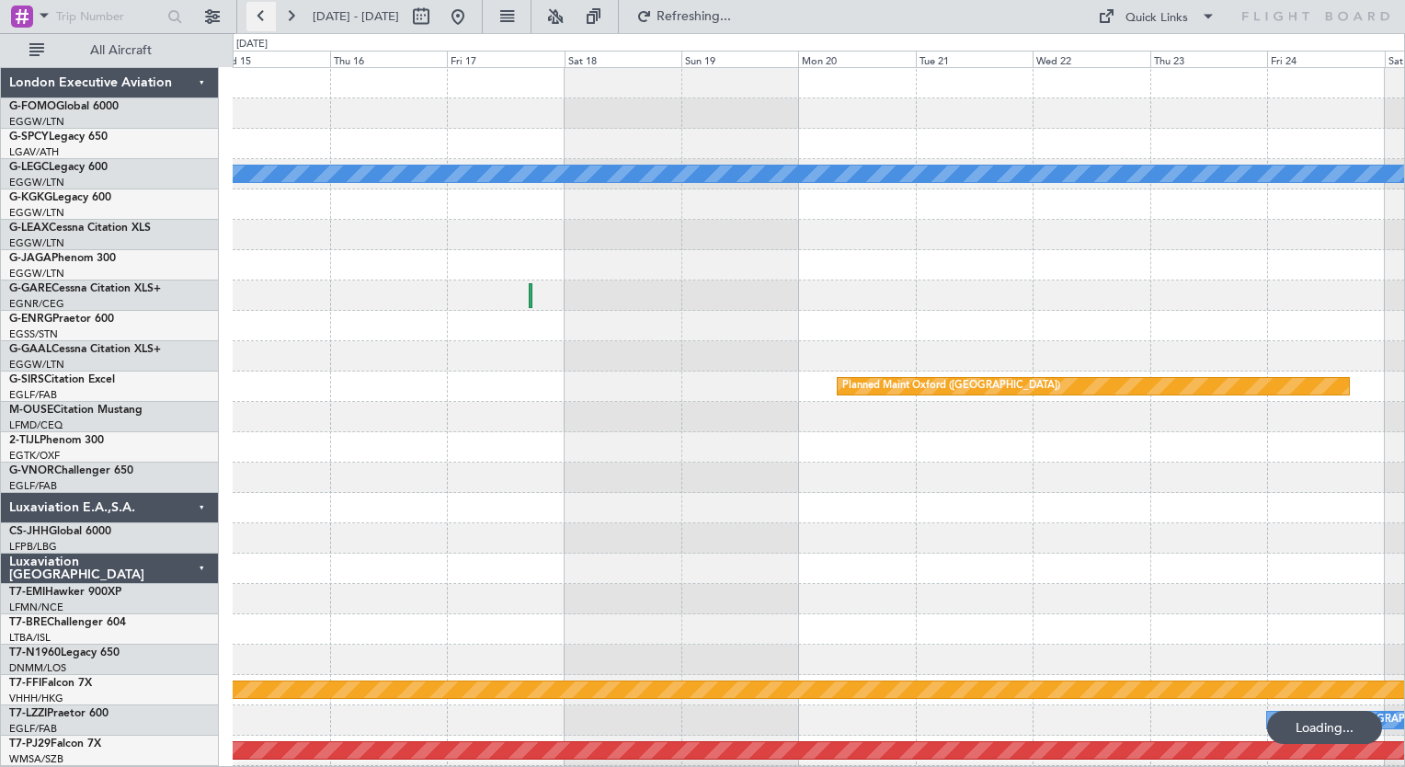
click at [265, 24] on button at bounding box center [260, 16] width 29 height 29
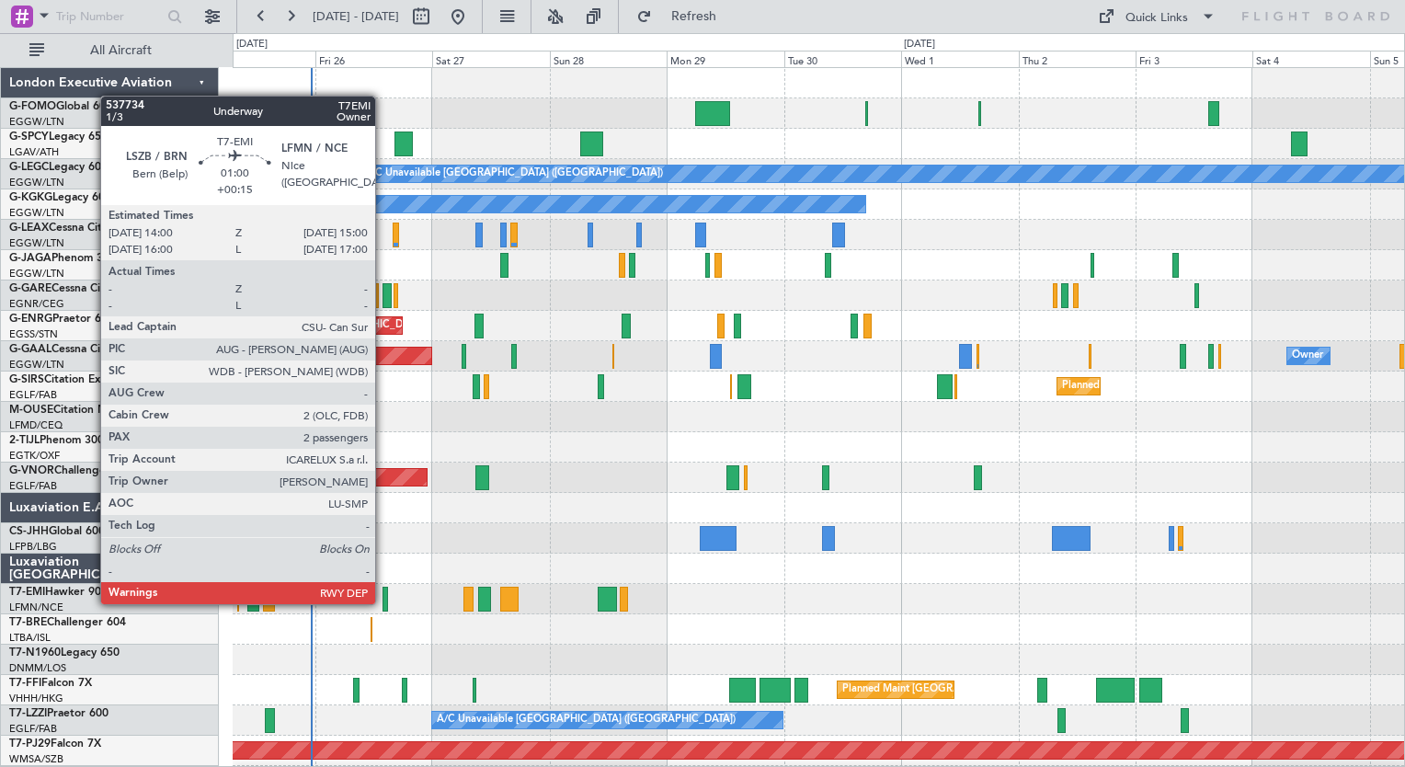
click at [383, 602] on div at bounding box center [385, 598] width 6 height 25
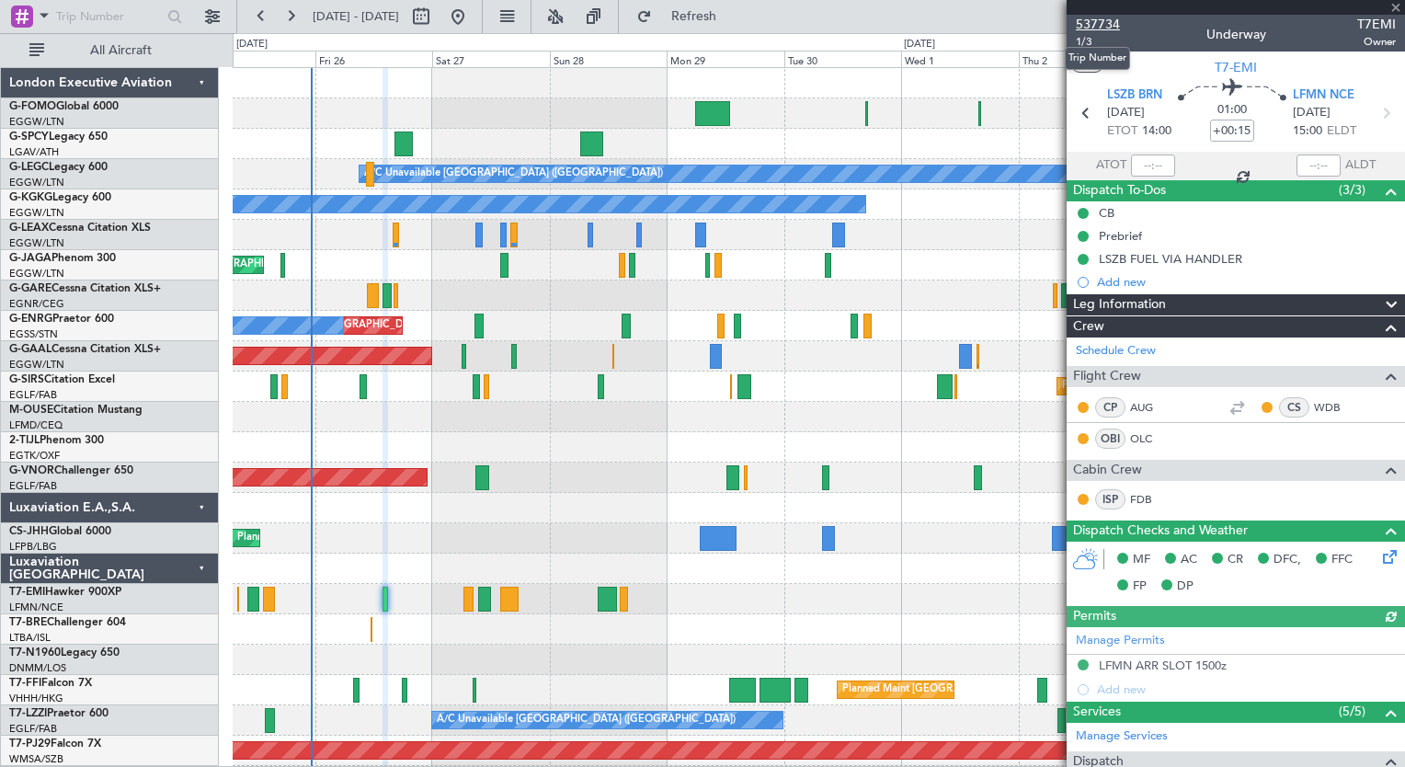
click at [1103, 20] on span "537734" at bounding box center [1098, 24] width 44 height 19
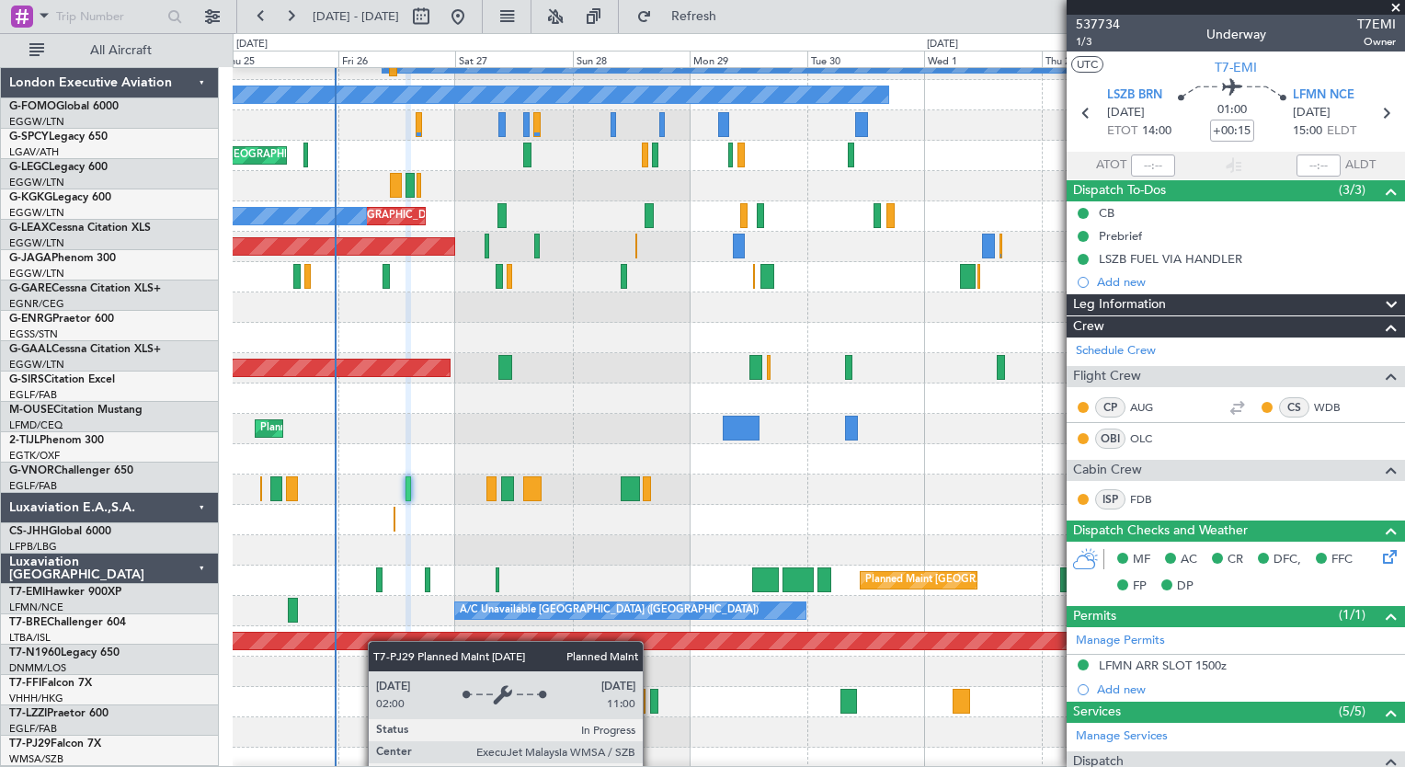
scroll to position [120, 0]
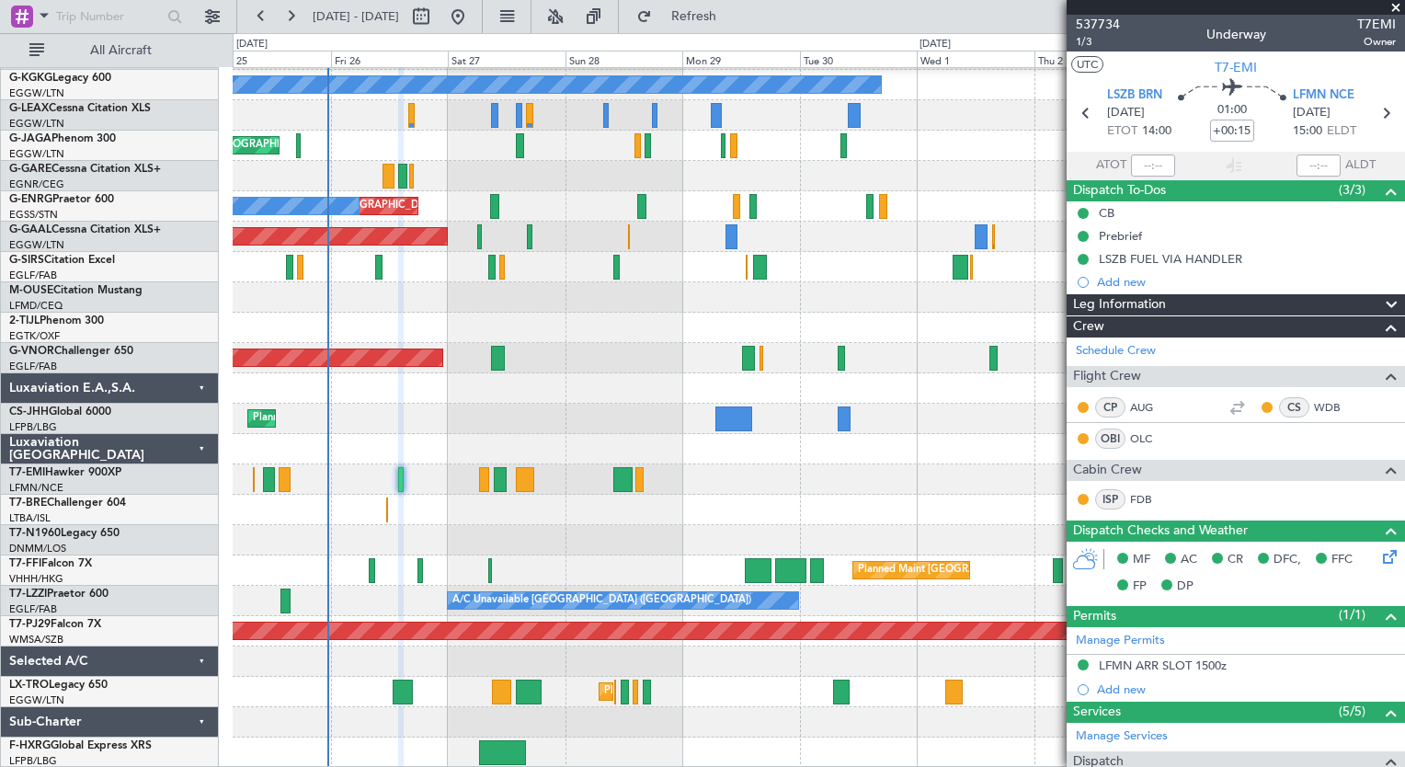
click at [369, 605] on div "A/C Unavailable [GEOGRAPHIC_DATA] ([GEOGRAPHIC_DATA]) A/C Unavailable [GEOGRAPH…" at bounding box center [818, 358] width 1171 height 819
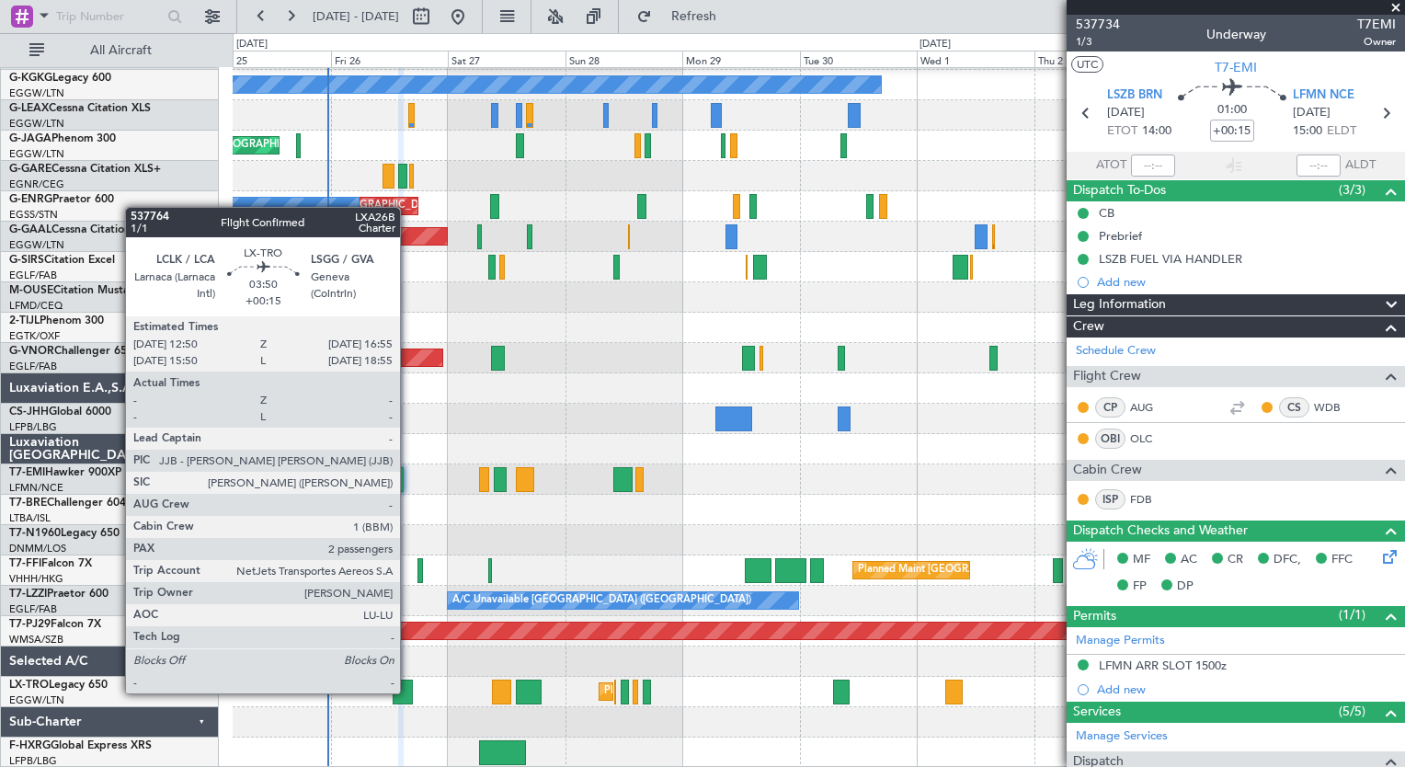
click at [408, 691] on div at bounding box center [403, 691] width 20 height 25
